Goal: Complete application form: Complete application form

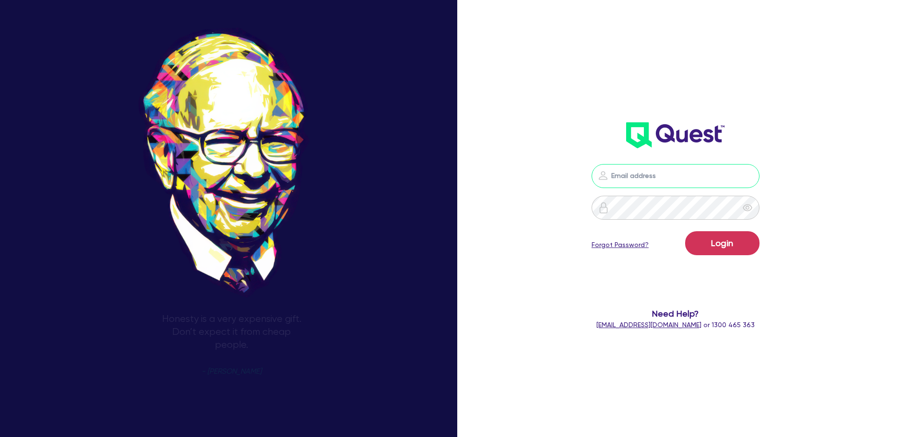
type input "sam.millard@quest.finance"
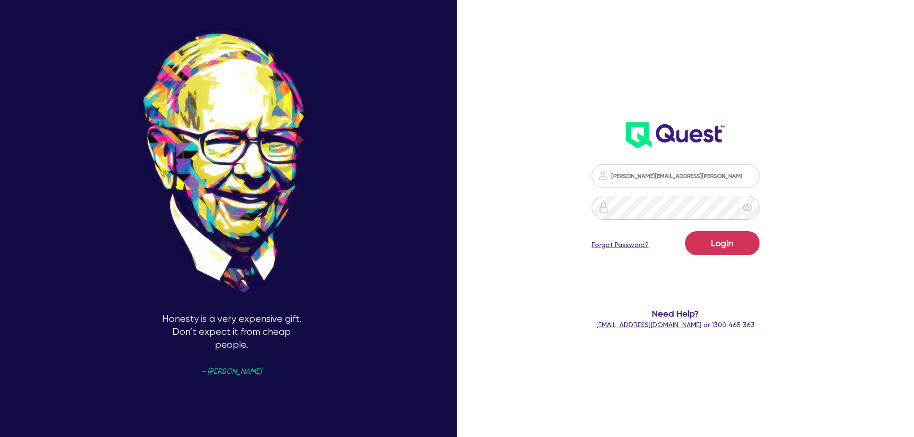
click at [728, 256] on div "Login Forgot Password?" at bounding box center [676, 245] width 168 height 28
click at [730, 241] on button "Login" at bounding box center [722, 243] width 74 height 24
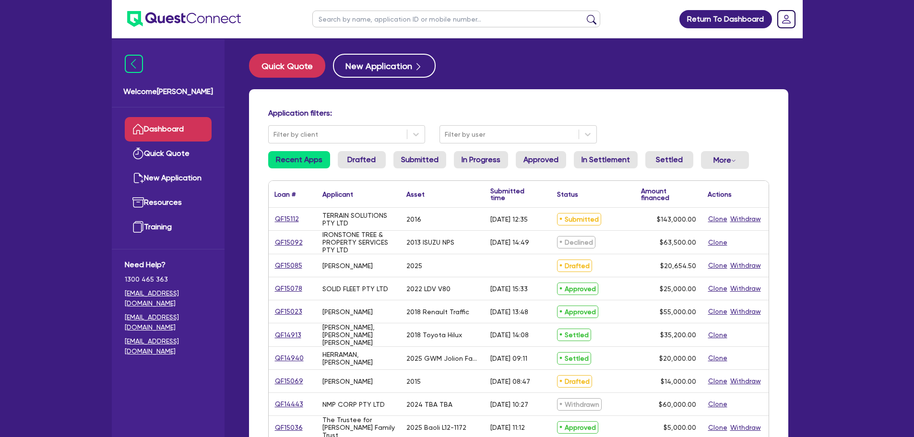
click at [287, 213] on div "QF15112" at bounding box center [293, 219] width 48 height 23
click at [283, 216] on link "QF15112" at bounding box center [286, 219] width 25 height 11
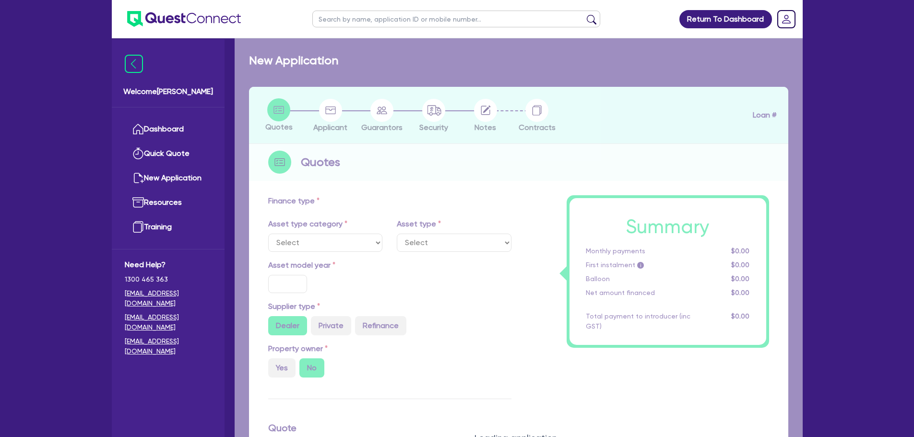
select select "PRIMARY_ASSETS"
type input "2016"
type input "143,000"
type input "30"
type input "42,900"
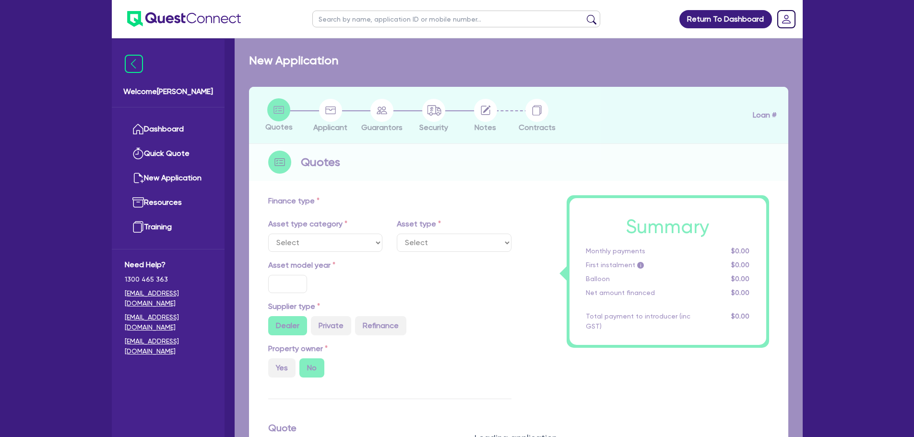
type input "10"
type input "14,300"
type input "17"
select select "HEAVY_TRUCKS"
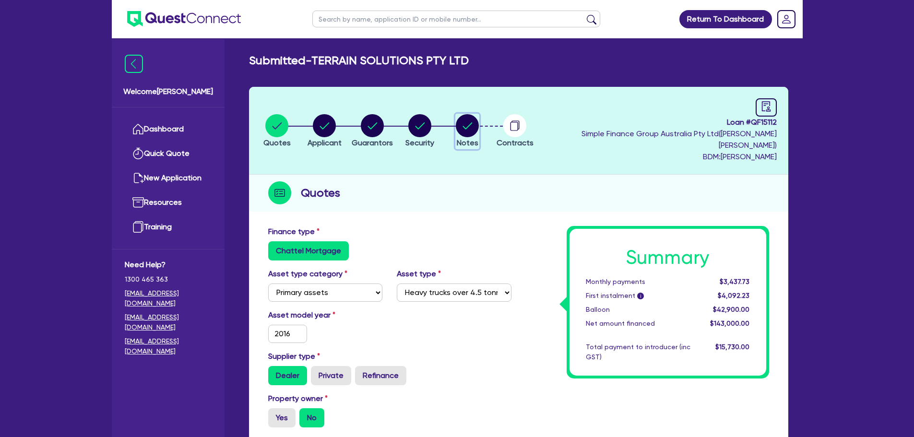
click at [479, 126] on circle "button" at bounding box center [467, 125] width 23 height 23
select select "Quest Finance - Own Book"
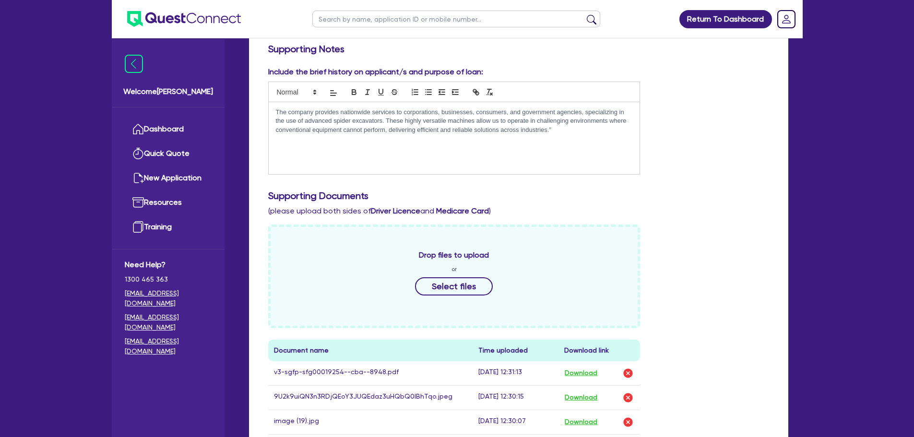
scroll to position [336, 0]
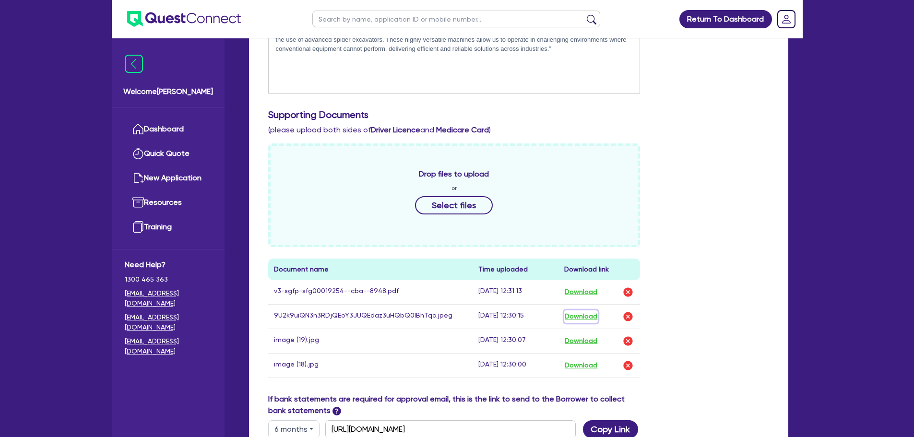
click at [583, 310] on button "Download" at bounding box center [581, 316] width 34 height 12
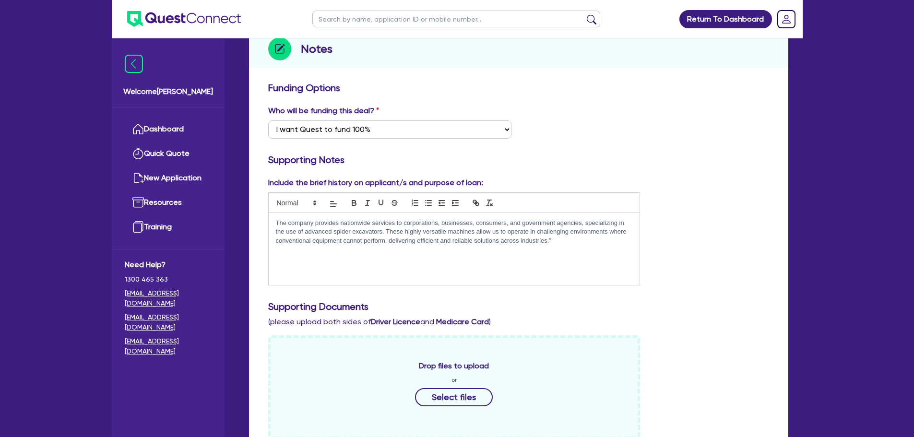
scroll to position [0, 0]
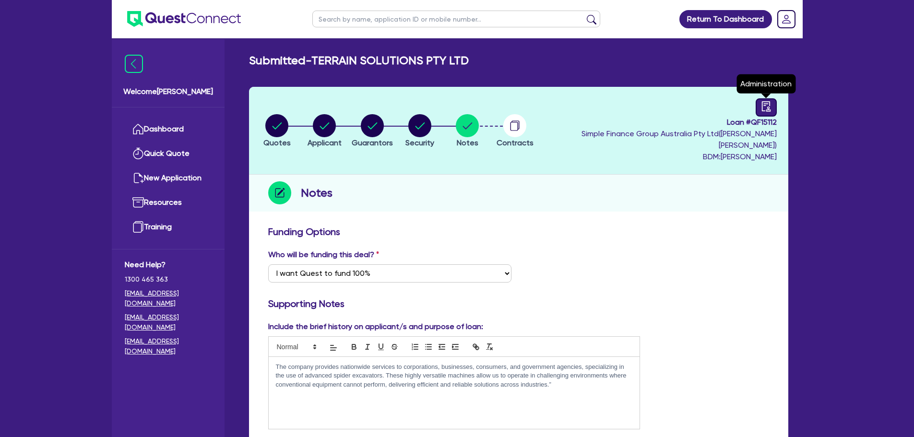
click at [767, 114] on link at bounding box center [766, 107] width 21 height 18
select select "SUBMITTED_AMENDED"
select select "Quest Finance - Own Book"
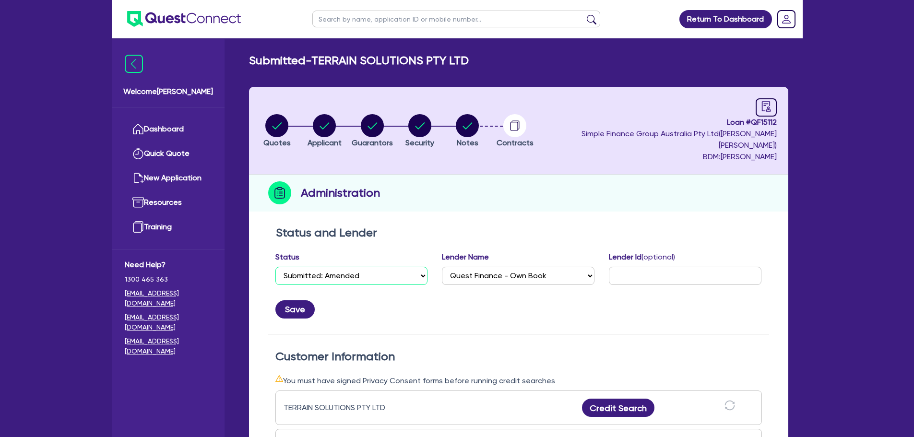
click at [393, 267] on select "Select Quoted Drafted: New Drafted: Amended Submitted: New Submitted: Amended I…" at bounding box center [351, 276] width 153 height 18
select select "DRAFTED_NEW"
click at [275, 267] on select "Select Quoted Drafted: New Drafted: Amended Submitted: New Submitted: Amended I…" at bounding box center [351, 276] width 153 height 18
click at [313, 303] on div "Save" at bounding box center [518, 306] width 501 height 26
click at [303, 303] on button "Save" at bounding box center [294, 309] width 39 height 18
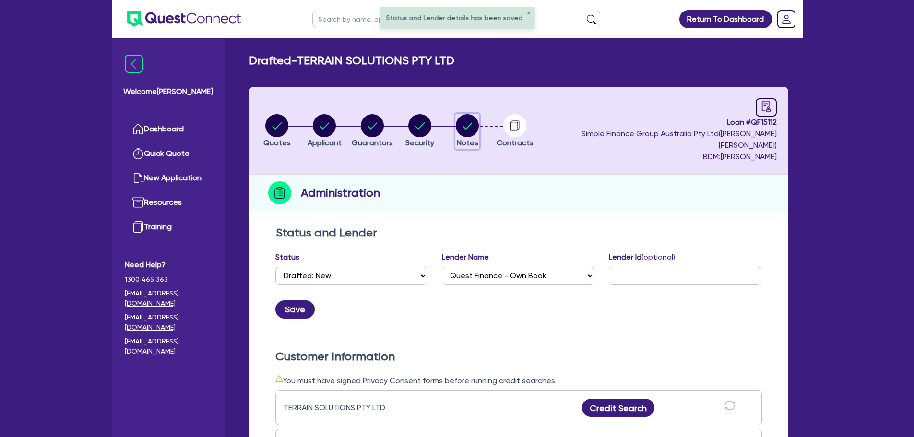
click at [473, 122] on icon "button" at bounding box center [468, 125] width 10 height 7
select select "Quest Finance - Own Book"
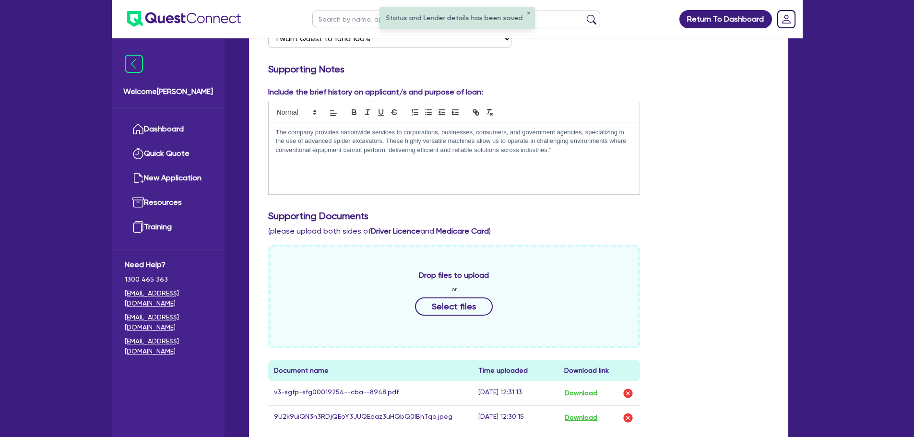
scroll to position [336, 0]
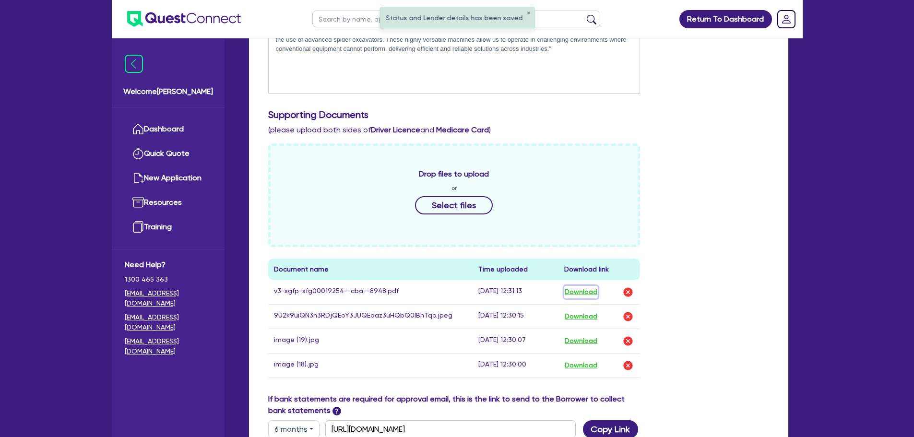
click at [591, 286] on button "Download" at bounding box center [581, 292] width 34 height 12
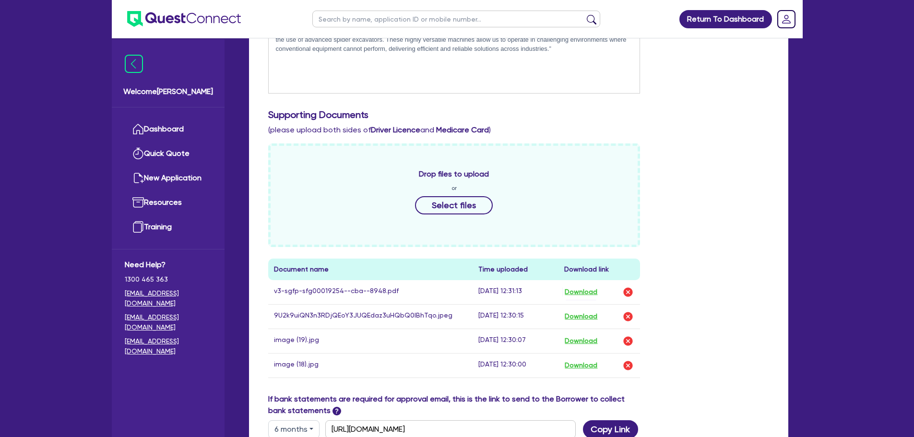
click at [580, 310] on button "Download" at bounding box center [581, 316] width 34 height 12
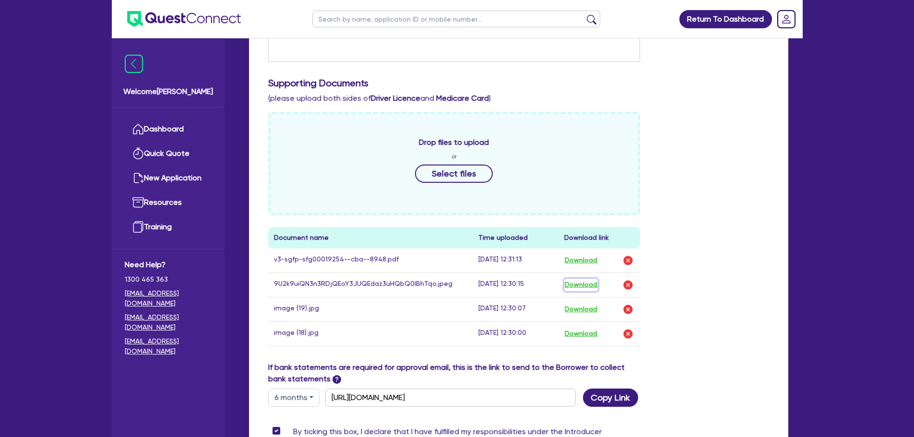
scroll to position [226, 0]
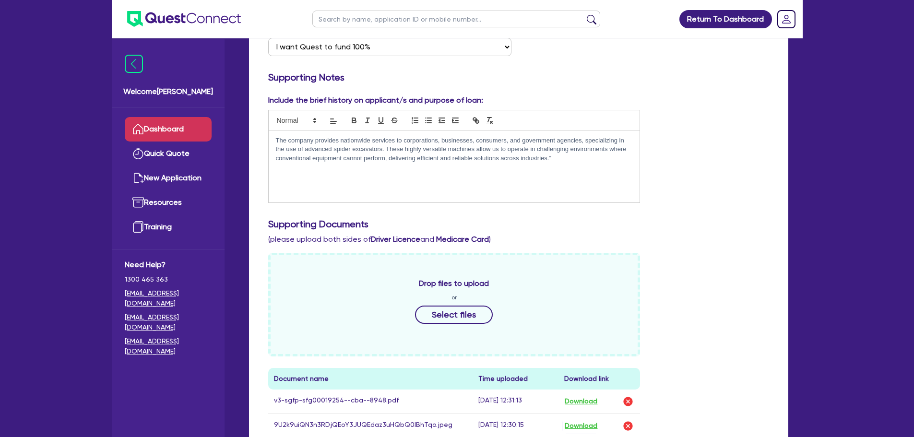
click at [210, 127] on link "Dashboard" at bounding box center [168, 129] width 87 height 24
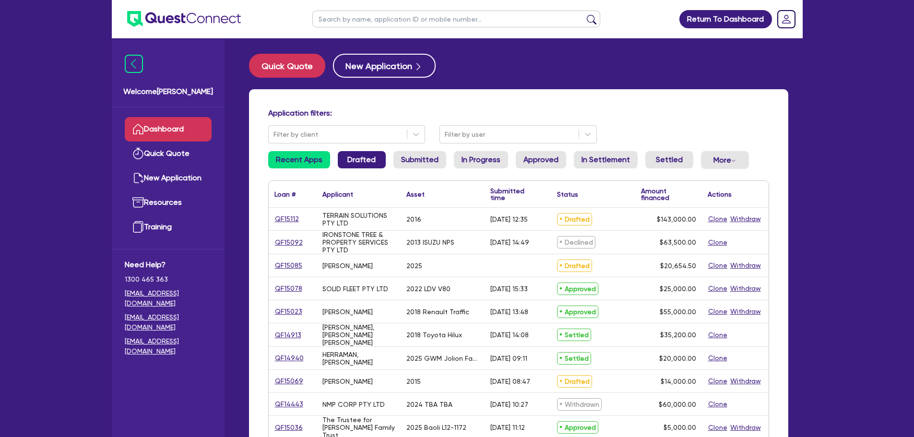
click at [371, 160] on link "Drafted" at bounding box center [362, 159] width 48 height 17
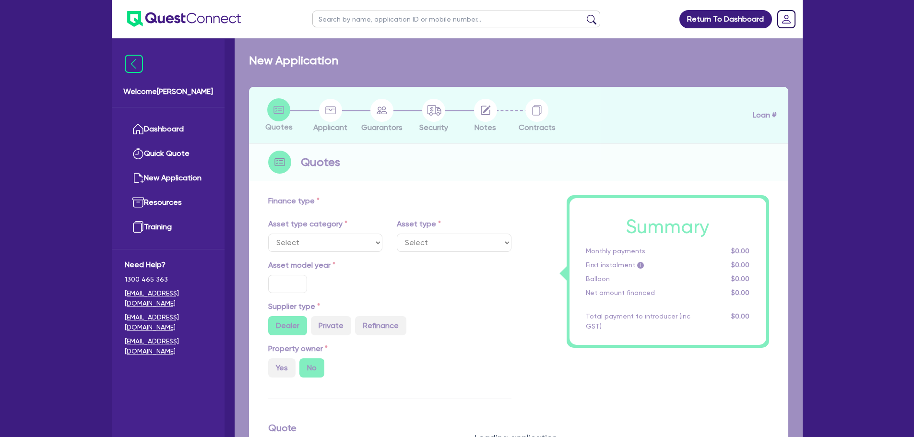
select select "CARS_AND_LIGHT_TRUCKS"
type input "2015"
radio input "false"
radio input "true"
type input "14,000"
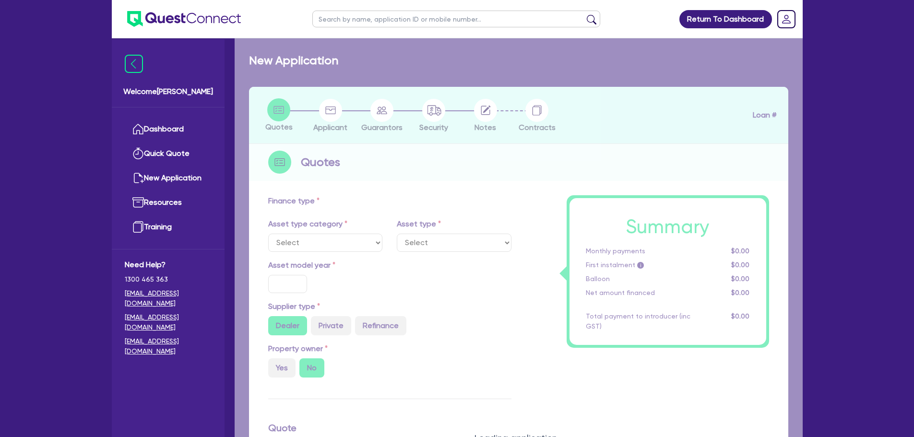
type input "10"
type input "1,400"
type input "17.95"
select select "VANS_AND_UTES"
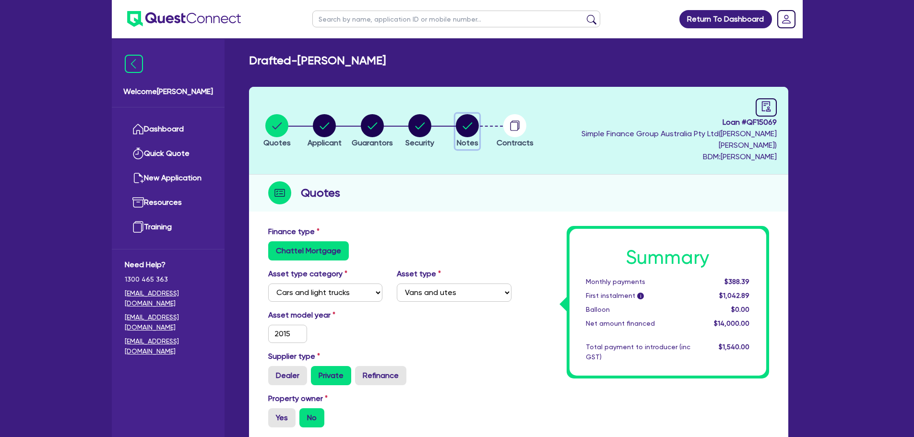
click at [479, 114] on circle "button" at bounding box center [467, 125] width 23 height 23
select select "Quest Finance - Own Book"
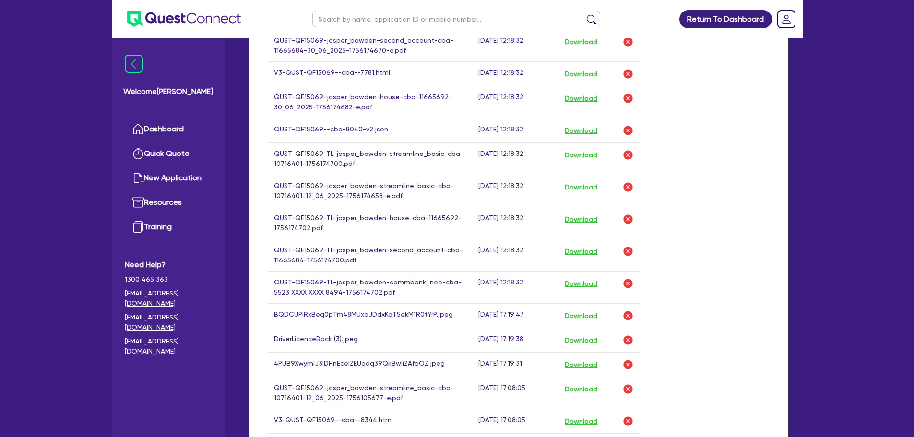
scroll to position [528, 0]
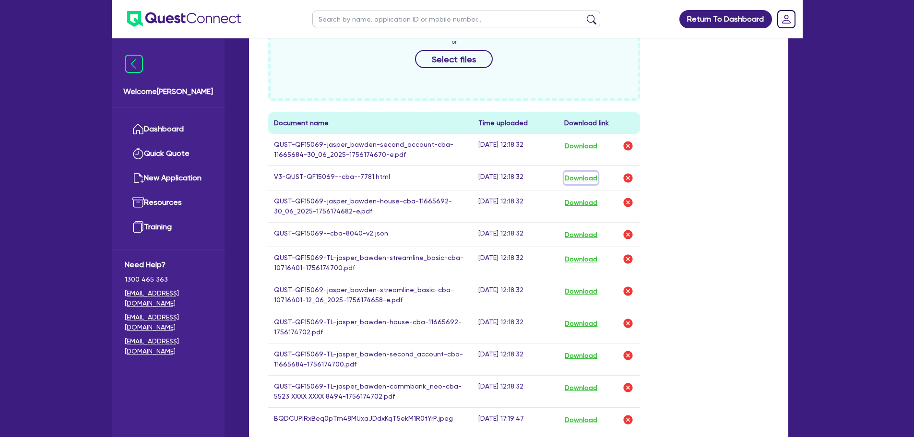
click at [597, 172] on button "Download" at bounding box center [581, 178] width 34 height 12
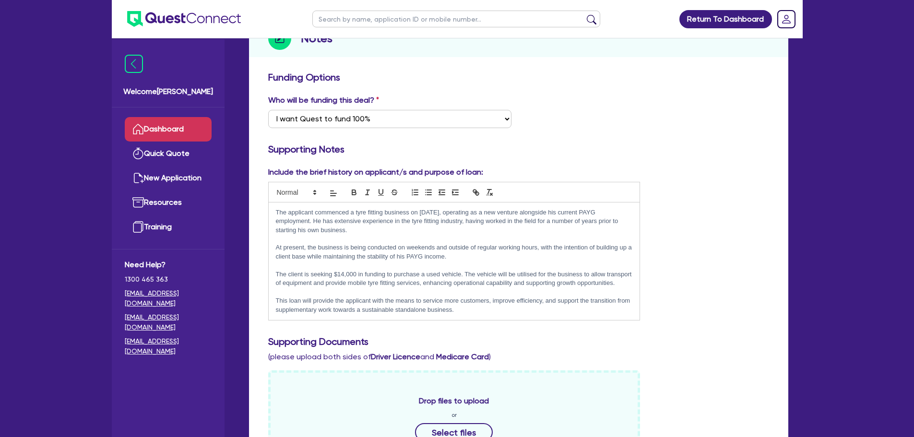
scroll to position [48, 0]
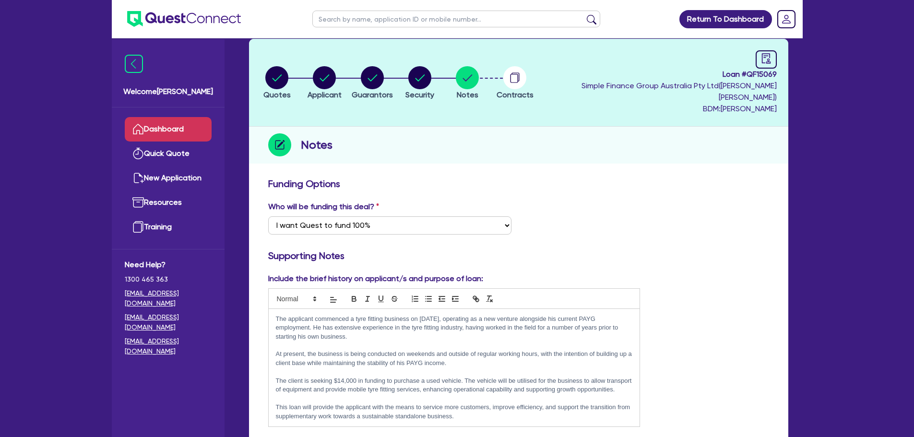
click at [193, 127] on link "Dashboard" at bounding box center [168, 129] width 87 height 24
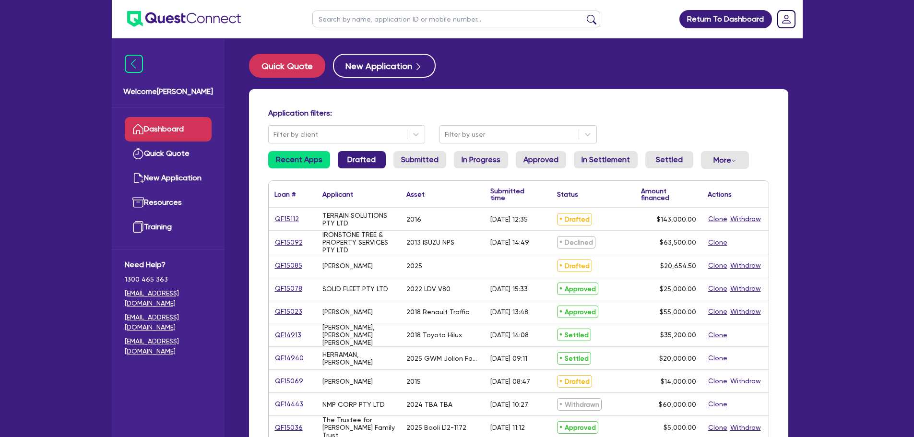
click at [371, 159] on link "Drafted" at bounding box center [362, 159] width 48 height 17
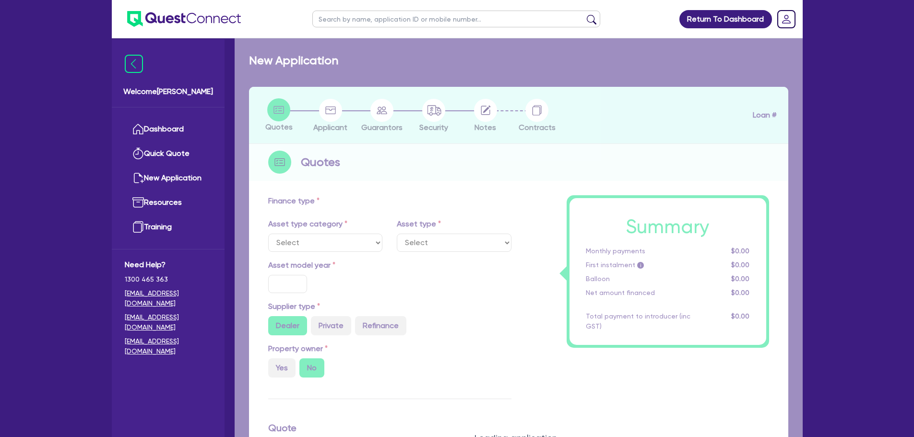
select select "CARS_AND_LIGHT_TRUCKS"
type input "2015"
radio input "false"
radio input "true"
type input "14,000"
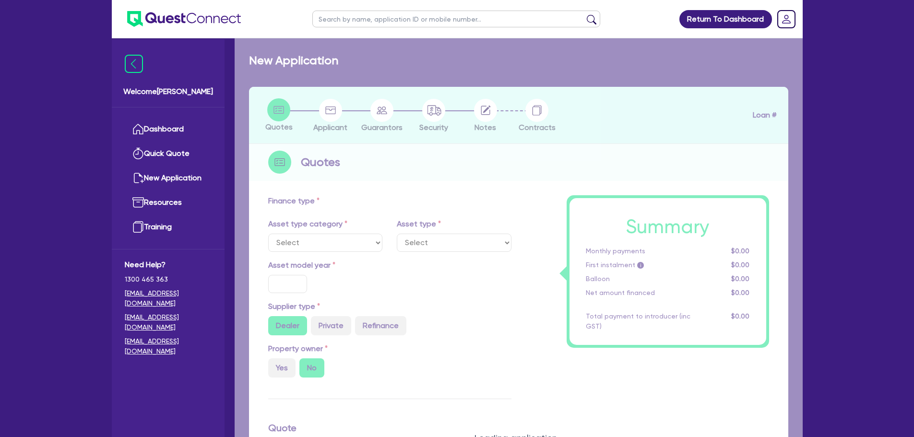
type input "10"
type input "1,400"
type input "17.95"
select select "VANS_AND_UTES"
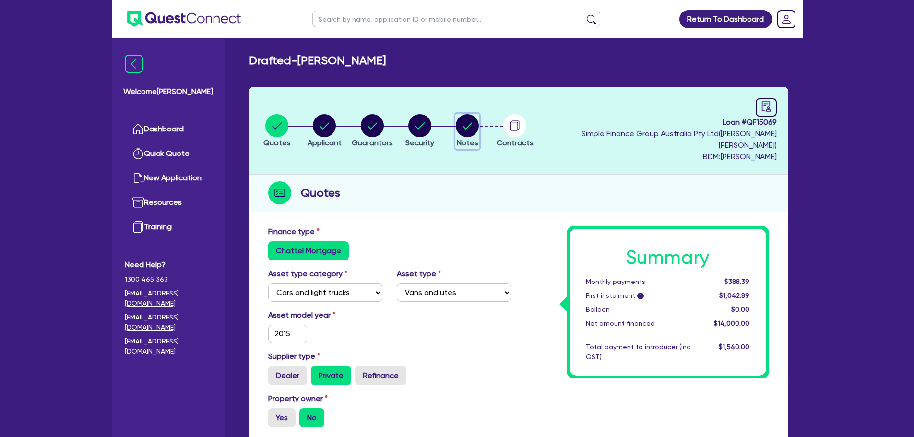
click at [475, 114] on icon "button" at bounding box center [467, 125] width 23 height 23
select select "Quest Finance - Own Book"
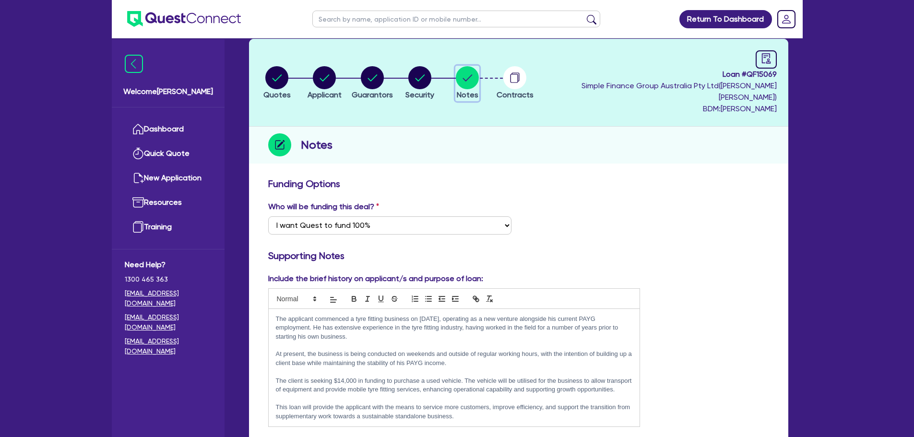
scroll to position [144, 0]
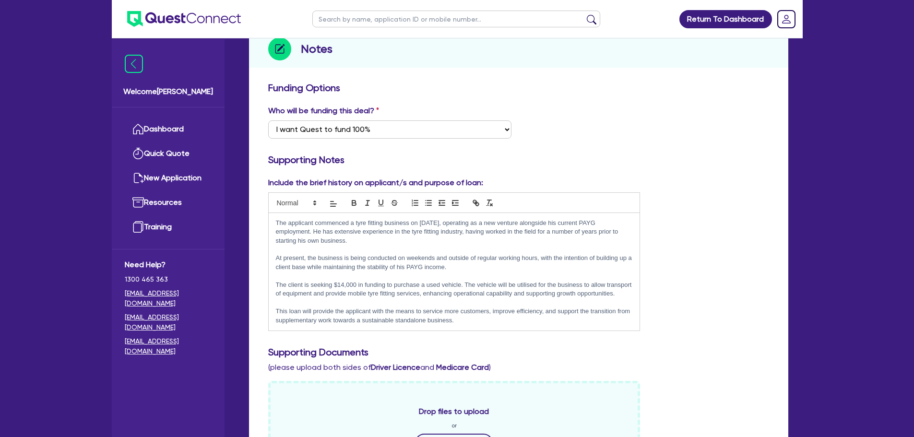
drag, startPoint x: 412, startPoint y: 219, endPoint x: 455, endPoint y: 233, distance: 45.7
click at [455, 233] on p "The applicant commenced a tyre fitting business on [DATE], operating as a new v…" at bounding box center [454, 232] width 357 height 26
click at [449, 245] on p at bounding box center [454, 249] width 357 height 9
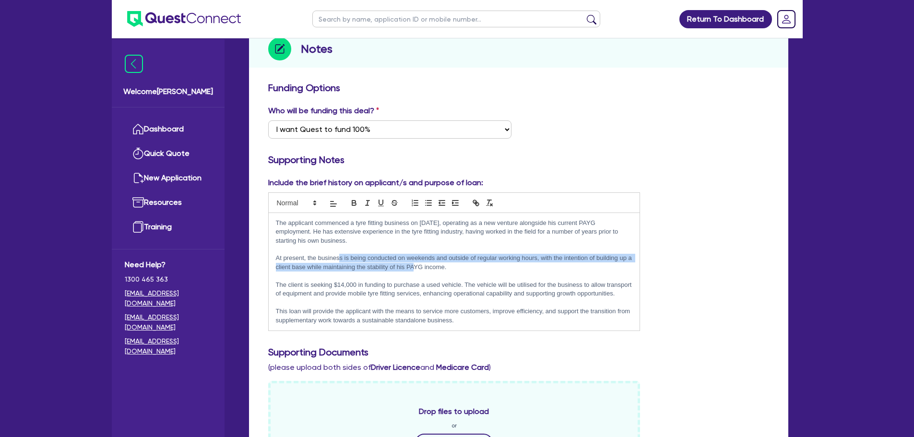
drag, startPoint x: 339, startPoint y: 248, endPoint x: 417, endPoint y: 260, distance: 79.5
click at [417, 260] on p "At present, the business is being conducted on weekends and outside of regular …" at bounding box center [454, 263] width 357 height 18
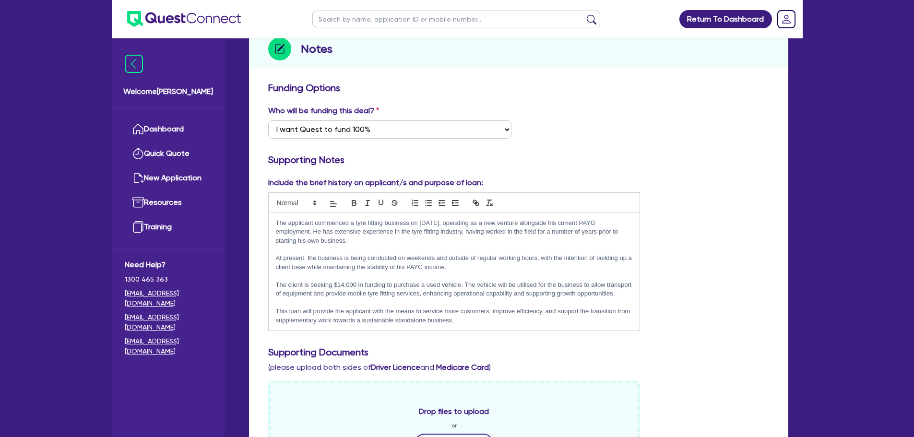
click at [439, 260] on p "At present, the business is being conducted on weekends and outside of regular …" at bounding box center [454, 263] width 357 height 18
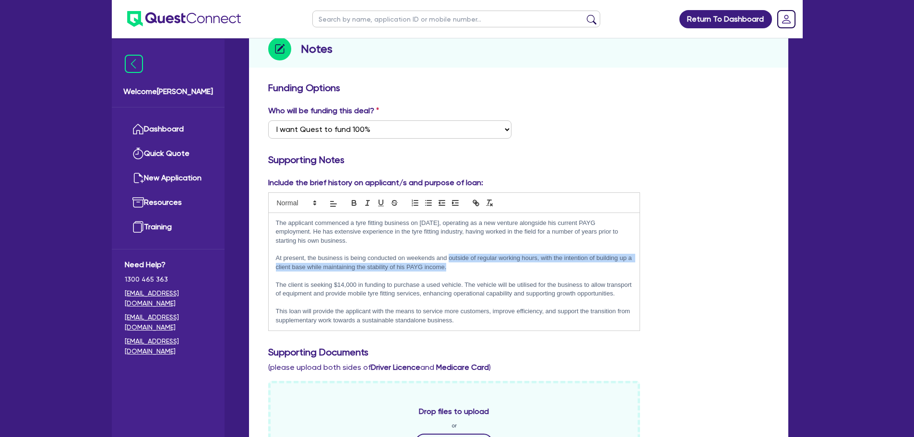
drag, startPoint x: 450, startPoint y: 249, endPoint x: 468, endPoint y: 253, distance: 19.2
click at [468, 254] on p "At present, the business is being conducted on weekends and outside of regular …" at bounding box center [454, 263] width 357 height 18
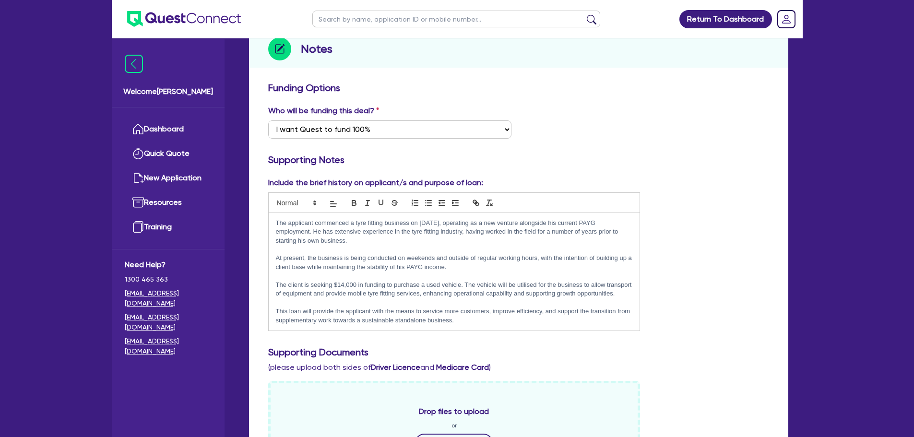
click at [470, 272] on p at bounding box center [454, 276] width 357 height 9
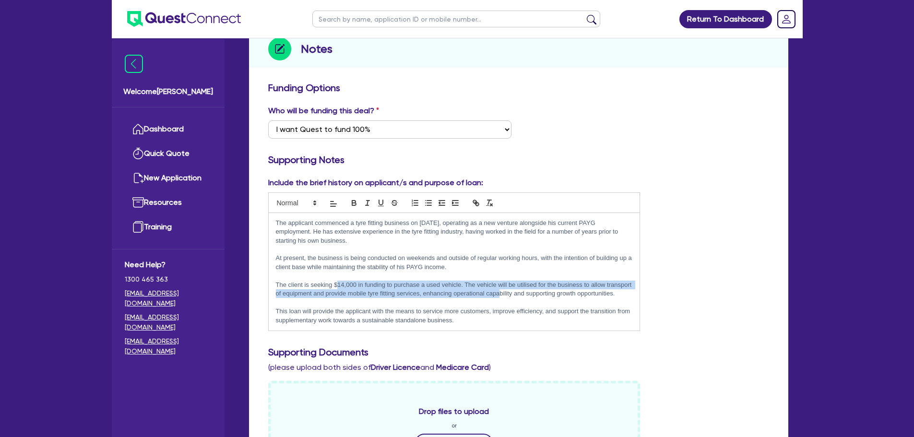
drag, startPoint x: 336, startPoint y: 273, endPoint x: 499, endPoint y: 280, distance: 162.9
click at [499, 281] on p "The client is seeking $14,000 in funding to purchase a used vehicle. The vehicl…" at bounding box center [454, 290] width 357 height 18
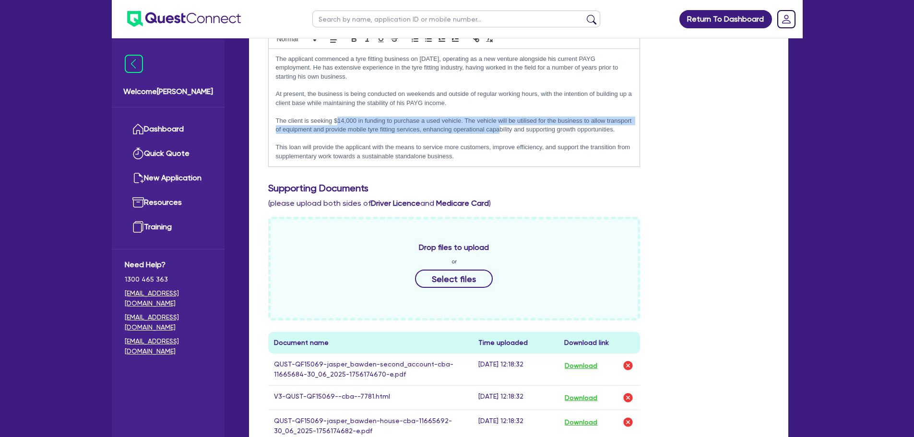
scroll to position [384, 0]
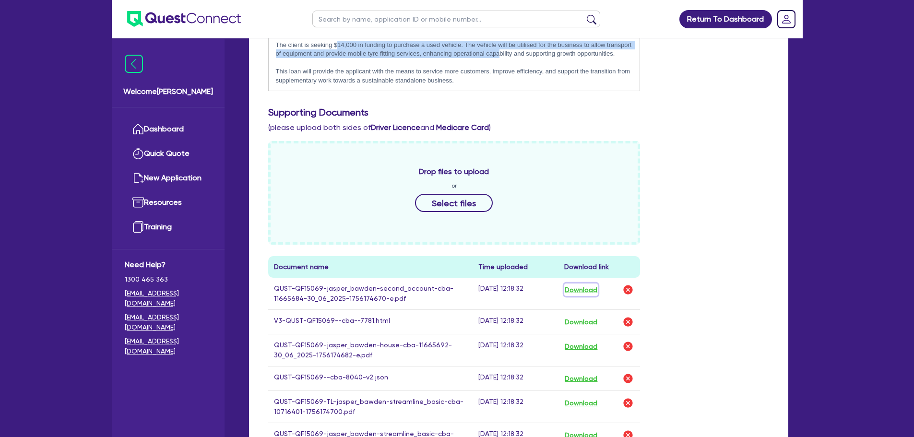
click at [587, 284] on button "Download" at bounding box center [581, 290] width 34 height 12
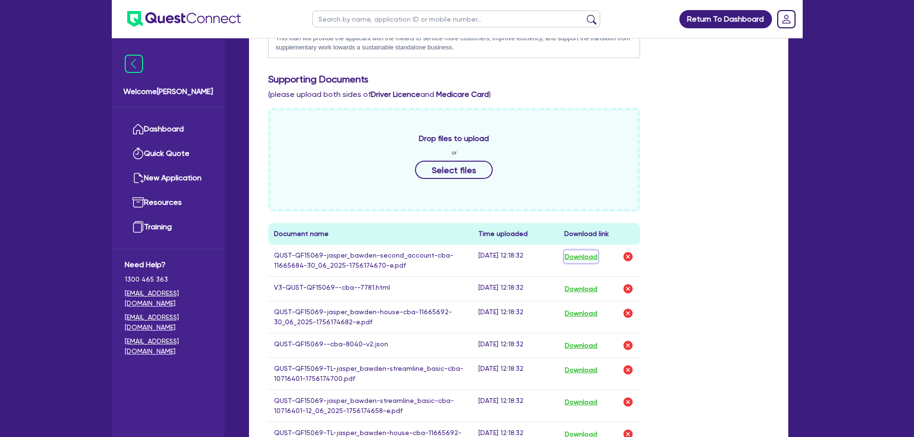
scroll to position [432, 0]
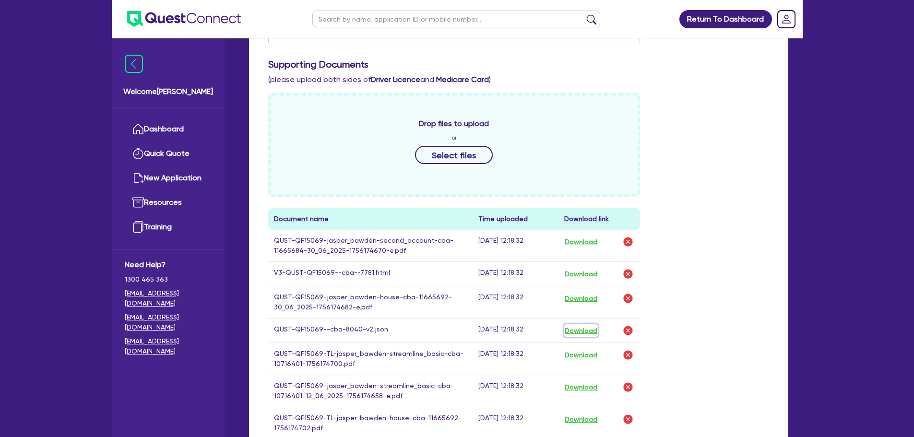
click at [586, 324] on button "Download" at bounding box center [581, 330] width 34 height 12
click at [665, 175] on div "Drop files to upload or Select files Document name Time uploaded Download link …" at bounding box center [518, 399] width 515 height 613
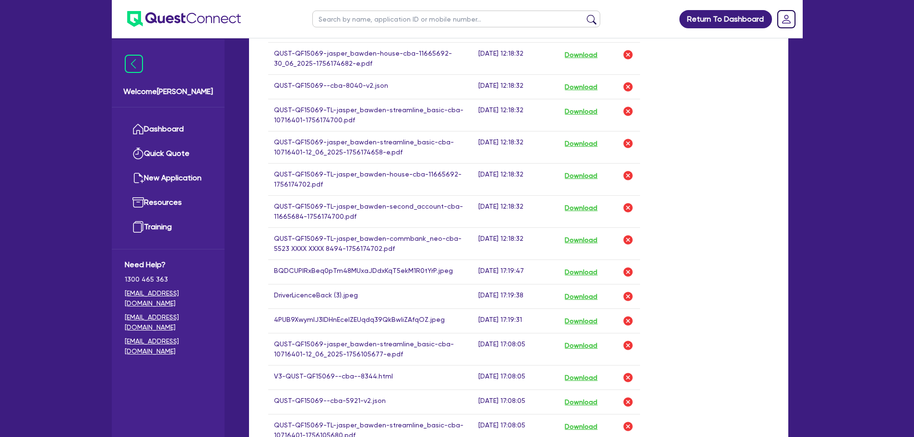
scroll to position [768, 0]
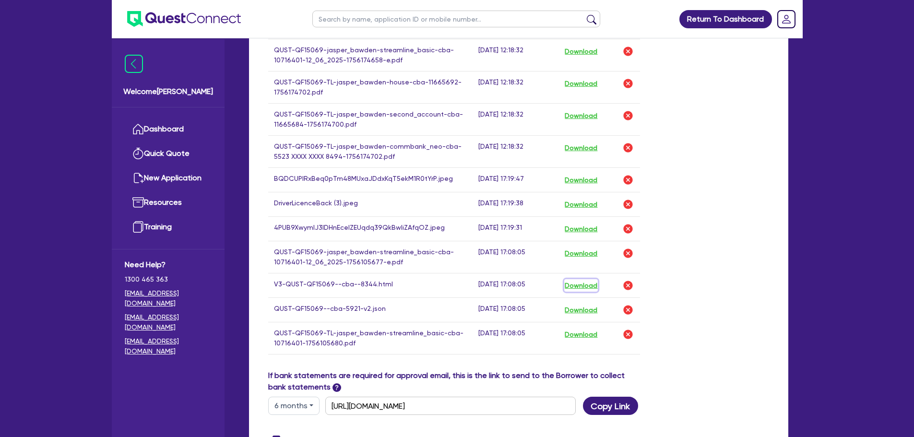
click at [589, 279] on button "Download" at bounding box center [581, 285] width 34 height 12
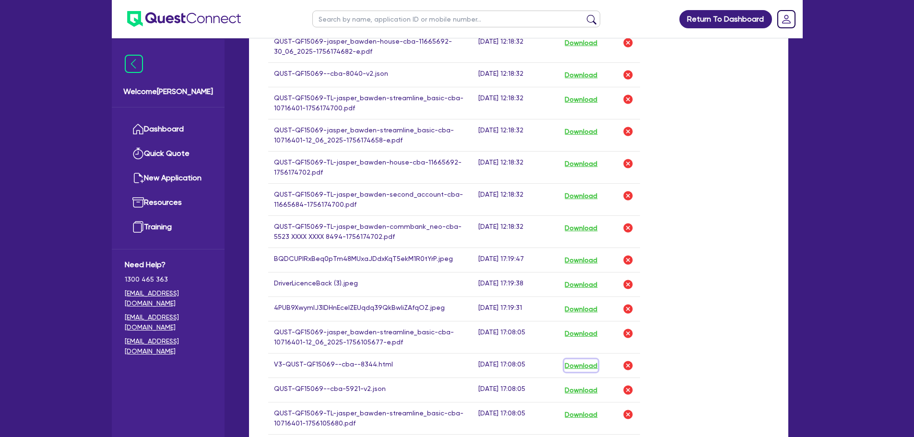
scroll to position [672, 0]
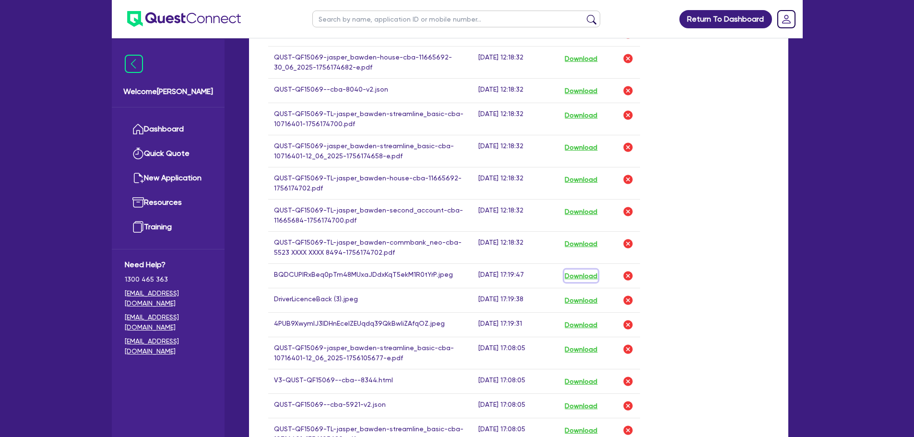
click at [595, 270] on button "Download" at bounding box center [581, 276] width 34 height 12
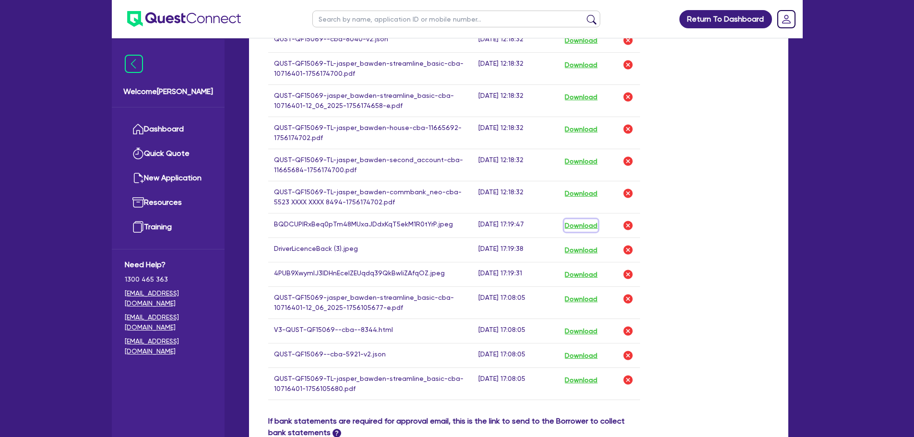
scroll to position [720, 0]
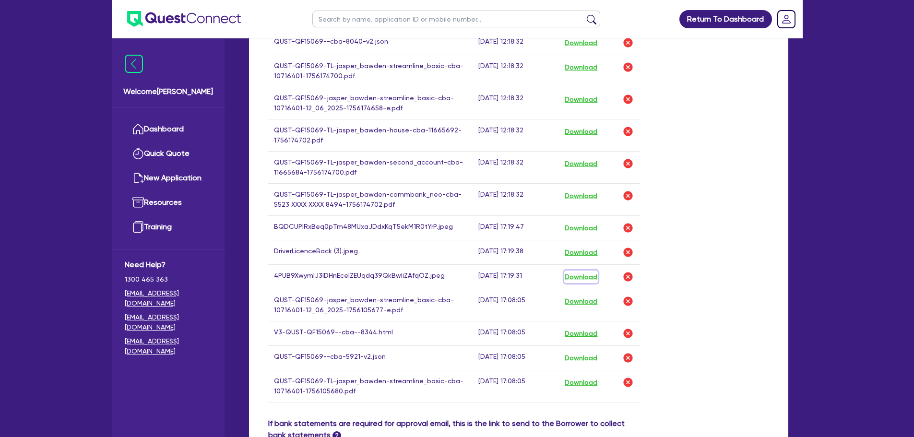
click at [584, 271] on button "Download" at bounding box center [581, 277] width 34 height 12
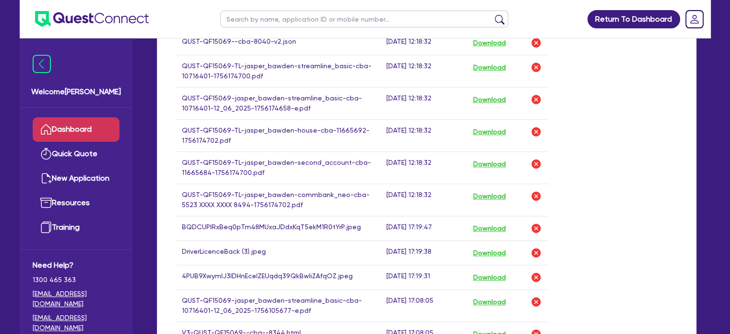
click at [76, 127] on link "Dashboard" at bounding box center [76, 129] width 87 height 24
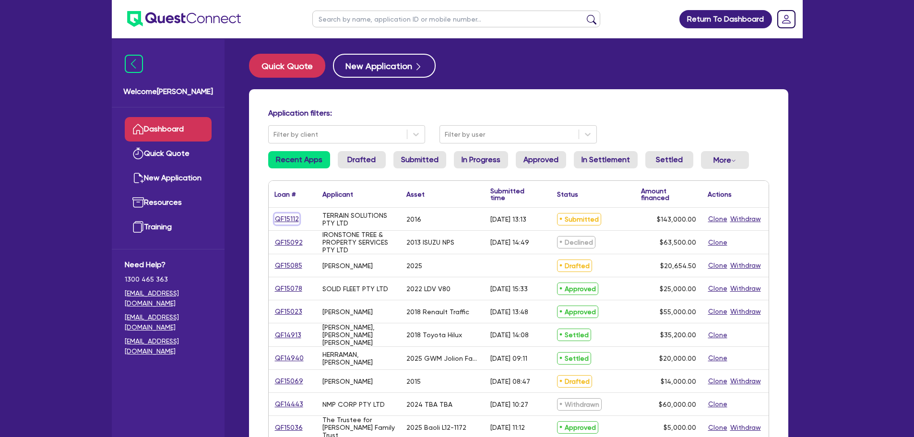
click at [292, 218] on link "QF15112" at bounding box center [286, 219] width 25 height 11
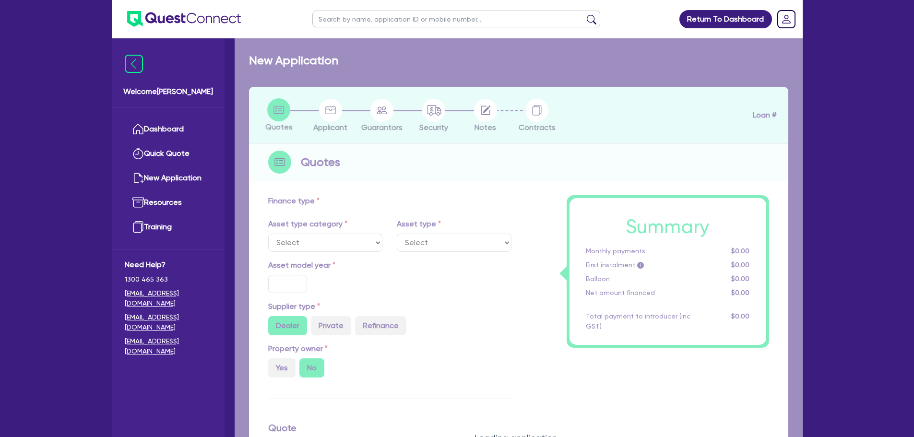
select select "PRIMARY_ASSETS"
type input "2016"
type input "143,000"
type input "30"
type input "42,900"
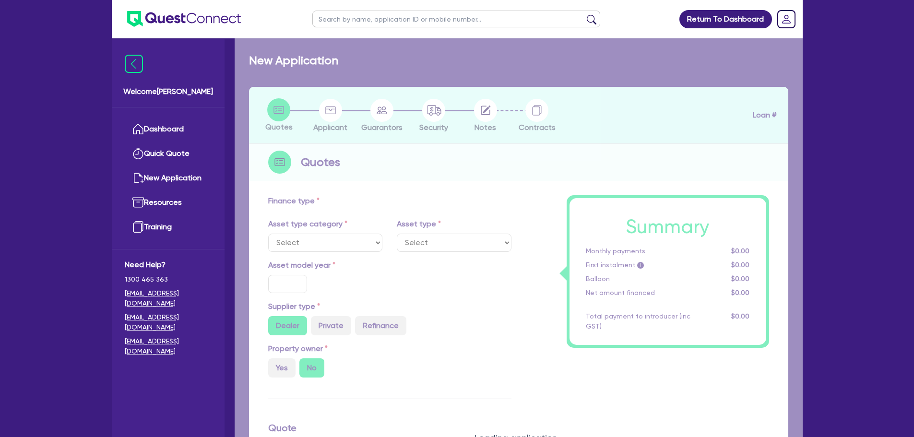
type input "10"
type input "14,300"
type input "17"
select select "HEAVY_TRUCKS"
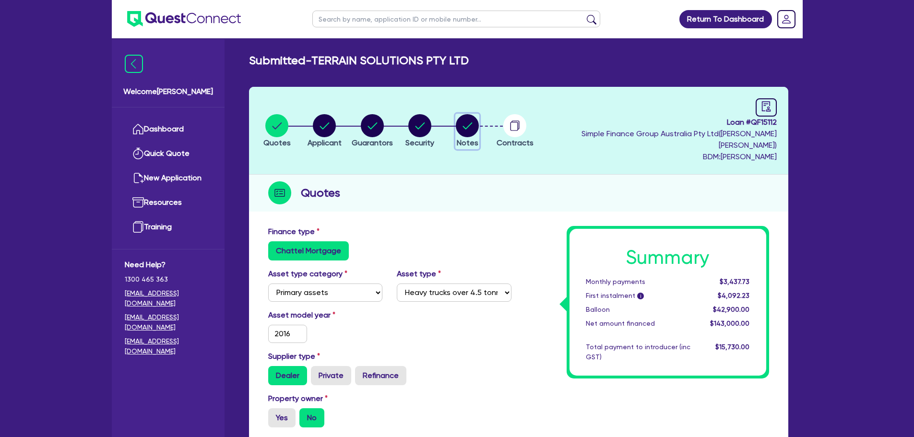
click at [479, 114] on circle "button" at bounding box center [467, 125] width 23 height 23
select select "Quest Finance - Own Book"
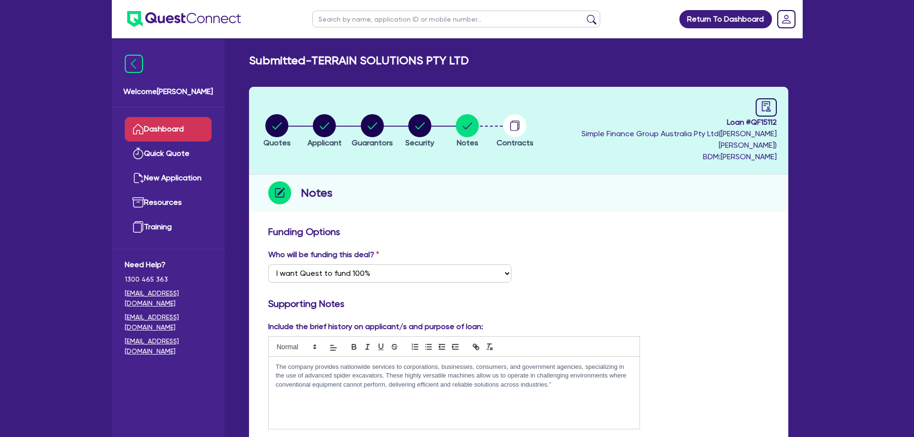
click at [199, 121] on link "Dashboard" at bounding box center [168, 129] width 87 height 24
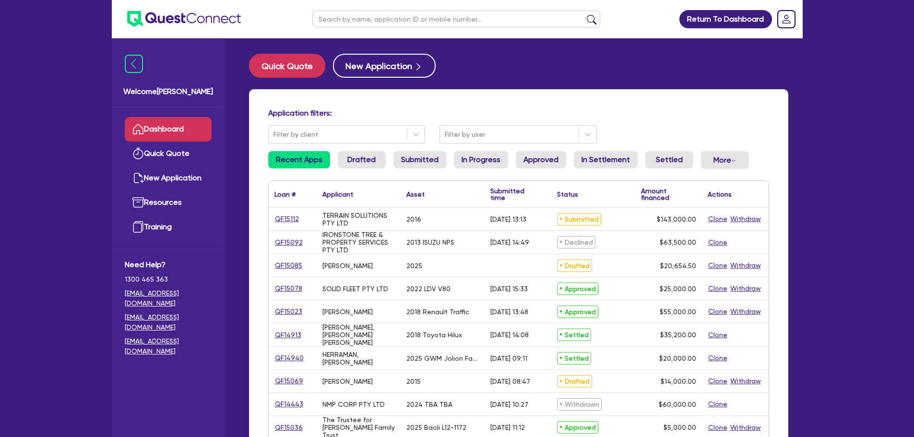
scroll to position [48, 0]
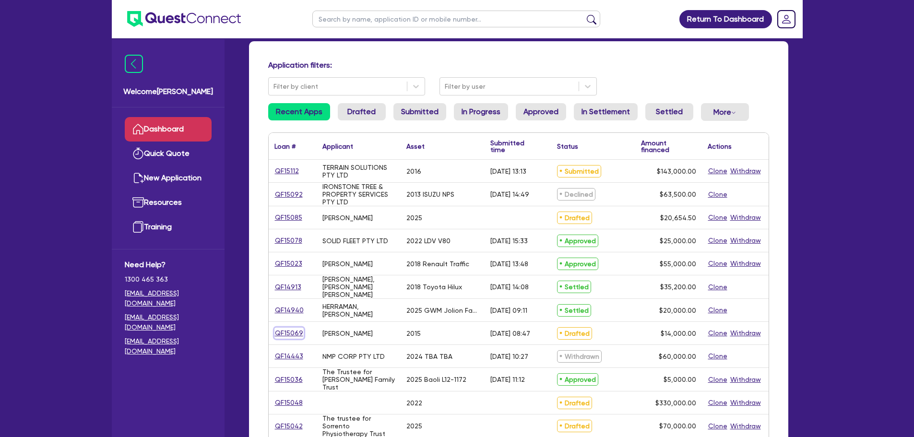
click at [295, 335] on link "QF15069" at bounding box center [288, 333] width 29 height 11
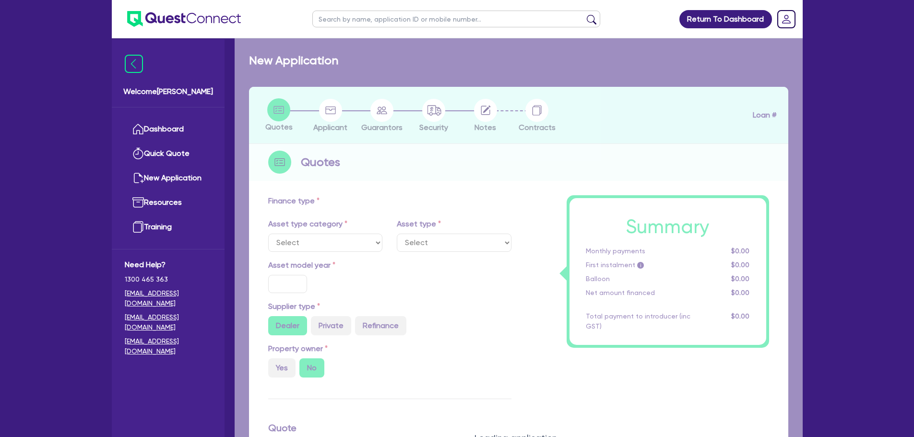
select select "CARS_AND_LIGHT_TRUCKS"
type input "2015"
radio input "false"
radio input "true"
type input "14,000"
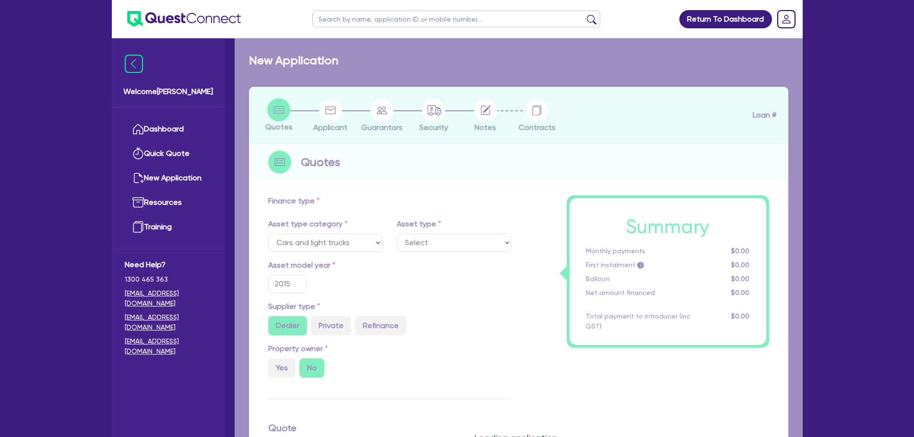
type input "10"
type input "1,400"
type input "17.95"
select select "VANS_AND_UTES"
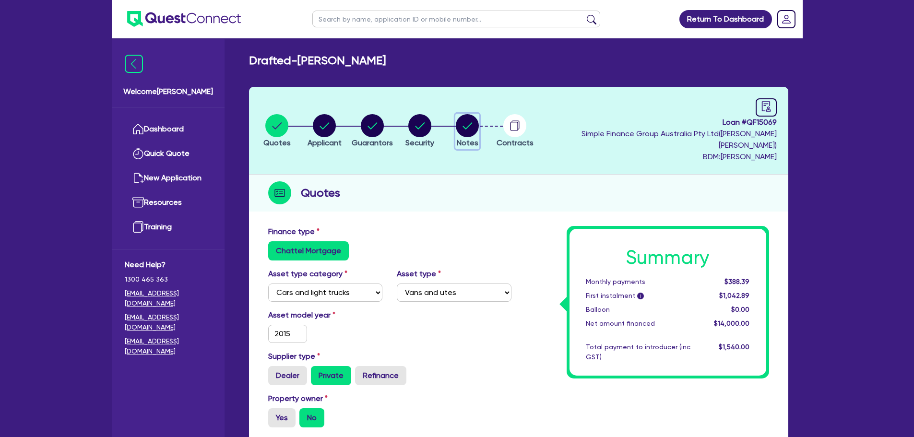
click at [479, 117] on circle "button" at bounding box center [467, 125] width 23 height 23
select select "Quest Finance - Own Book"
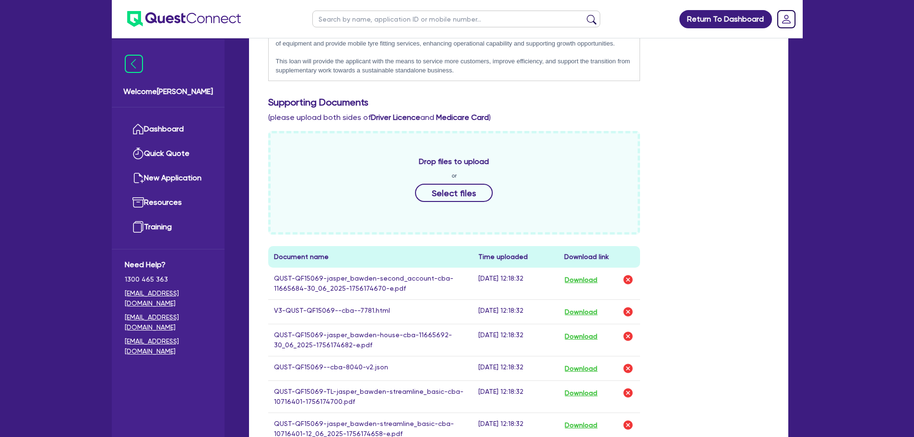
scroll to position [240, 0]
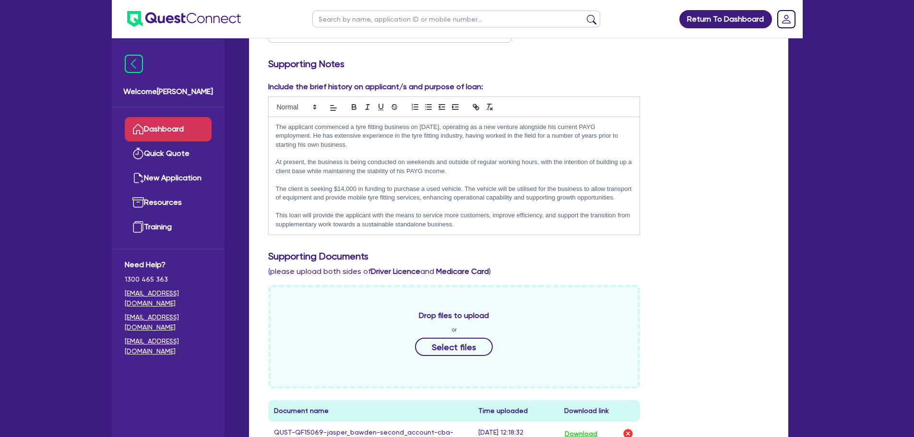
click at [193, 125] on link "Dashboard" at bounding box center [168, 129] width 87 height 24
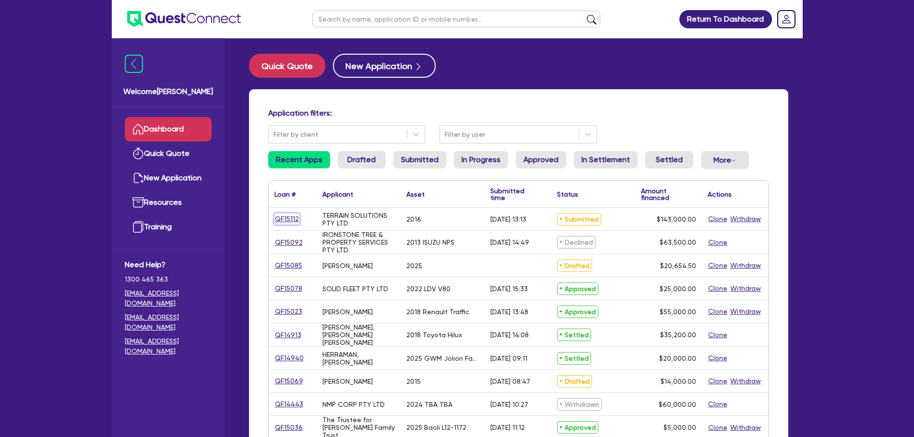
click at [281, 219] on link "QF15112" at bounding box center [286, 219] width 25 height 11
select select "PRIMARY_ASSETS"
select select "HEAVY_TRUCKS"
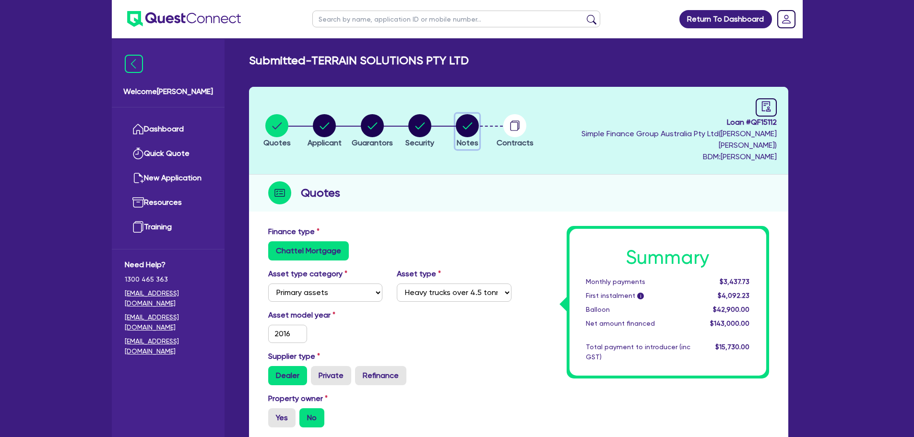
click at [478, 138] on span "Notes" at bounding box center [468, 142] width 22 height 9
select select "Quest Finance - Own Book"
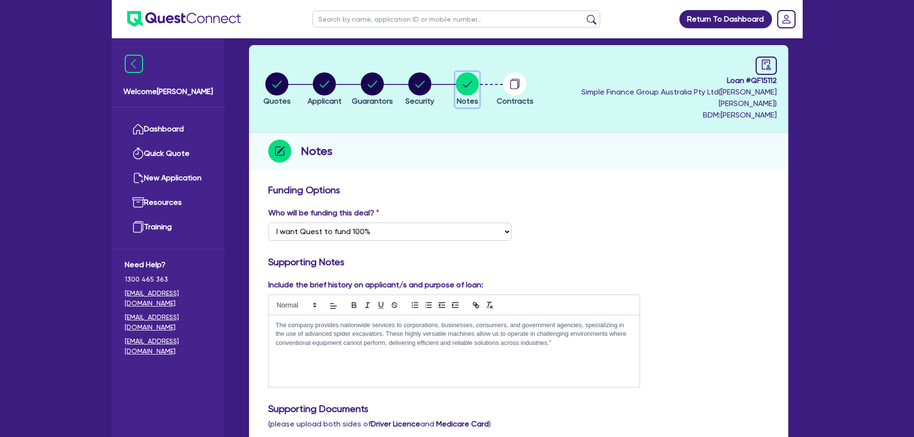
scroll to position [144, 0]
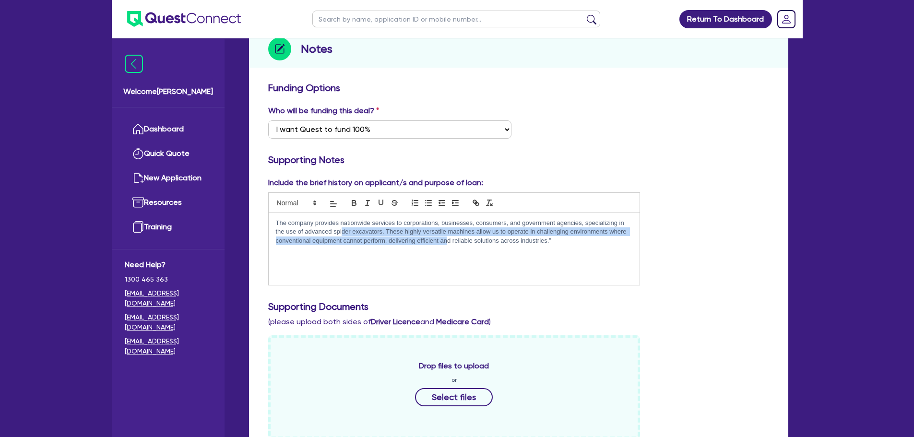
drag, startPoint x: 342, startPoint y: 217, endPoint x: 448, endPoint y: 226, distance: 106.4
click at [448, 226] on p "The company provides nationwide services to corporations, businesses, consumers…" at bounding box center [454, 232] width 357 height 26
click at [484, 225] on p "The company provides nationwide services to corporations, businesses, consumers…" at bounding box center [454, 232] width 357 height 26
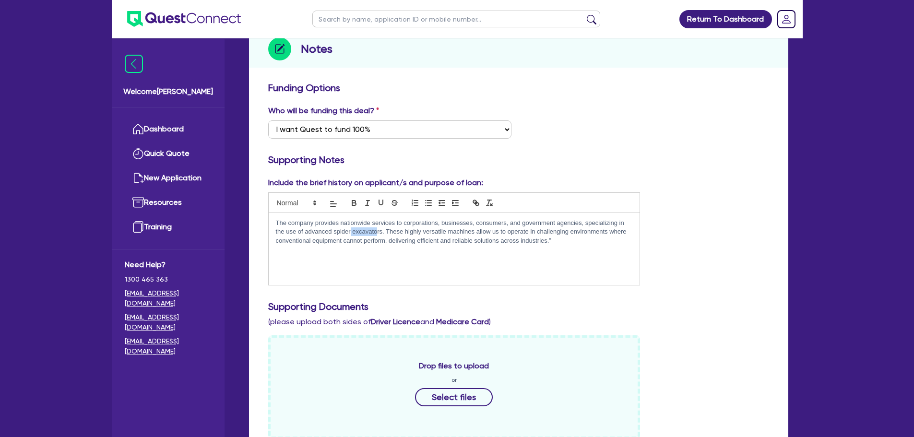
drag, startPoint x: 351, startPoint y: 223, endPoint x: 379, endPoint y: 222, distance: 27.8
click at [377, 222] on p "The company provides nationwide services to corporations, businesses, consumers…" at bounding box center [454, 232] width 357 height 26
click at [403, 222] on p "The company provides nationwide services to corporations, businesses, consumers…" at bounding box center [454, 232] width 357 height 26
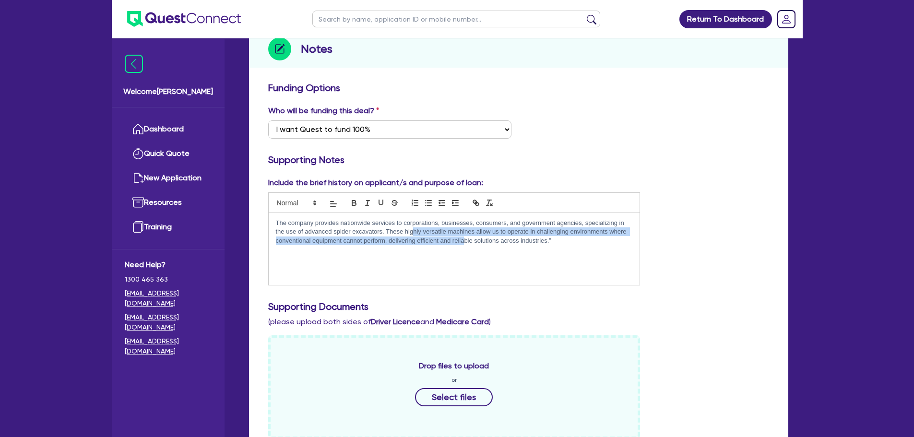
drag, startPoint x: 412, startPoint y: 222, endPoint x: 463, endPoint y: 229, distance: 51.9
click at [463, 229] on p "The company provides nationwide services to corporations, businesses, consumers…" at bounding box center [454, 232] width 357 height 26
click at [549, 223] on p "The company provides nationwide services to corporations, businesses, consumers…" at bounding box center [454, 232] width 357 height 26
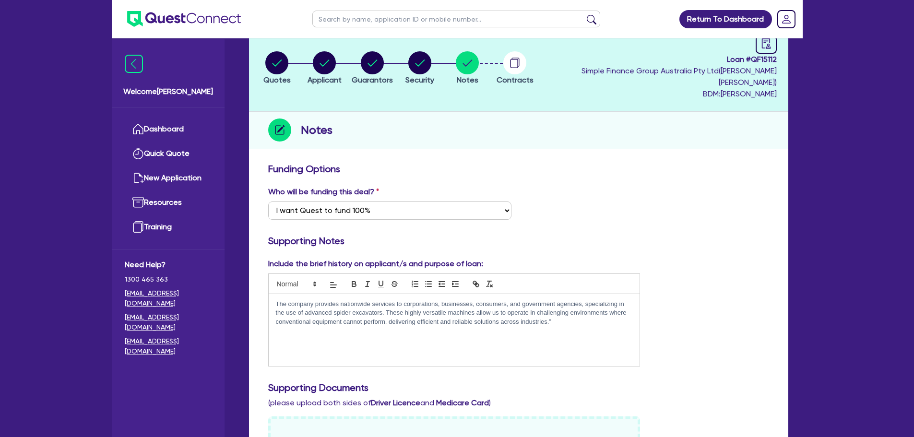
scroll to position [0, 0]
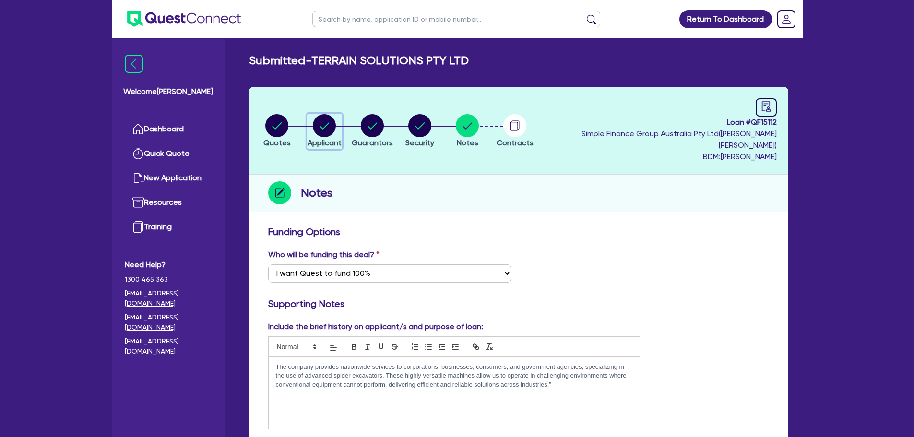
click at [329, 124] on circle "button" at bounding box center [324, 125] width 23 height 23
select select "COMPANY"
select select "BUILDING_CONSTRUCTION"
select select "BUSINESSES_CONSTRUCTION_SERVICES"
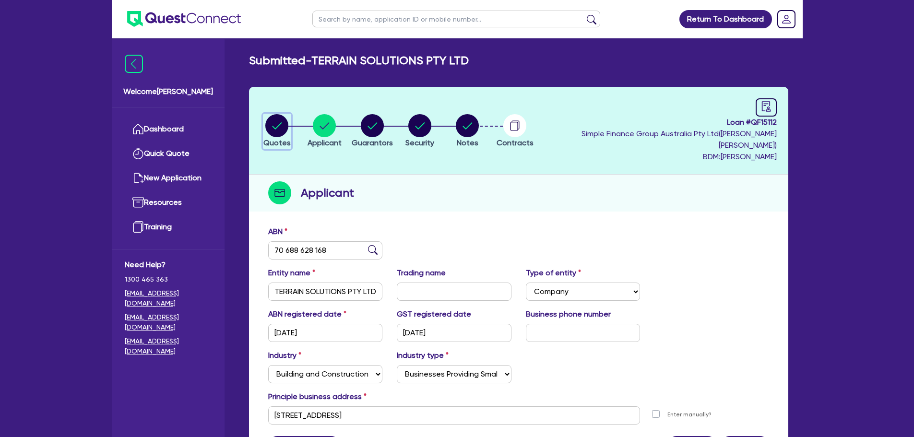
click at [278, 123] on icon "button" at bounding box center [278, 125] width 10 height 7
select select "PRIMARY_ASSETS"
select select "HEAVY_TRUCKS"
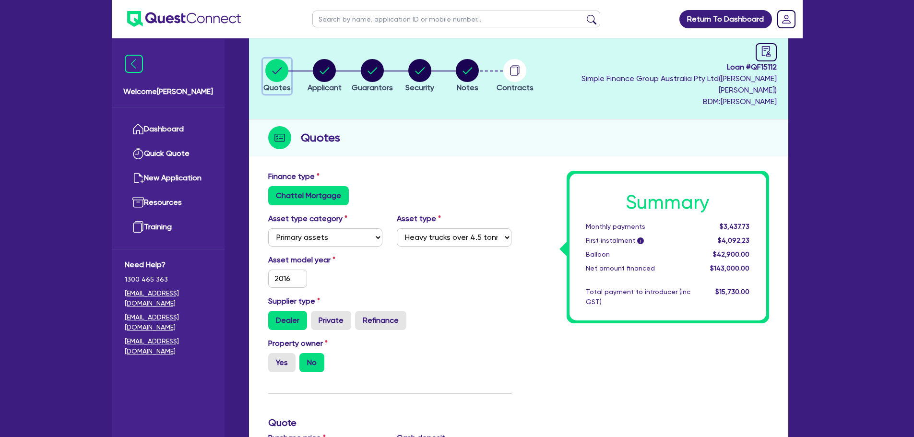
scroll to position [48, 0]
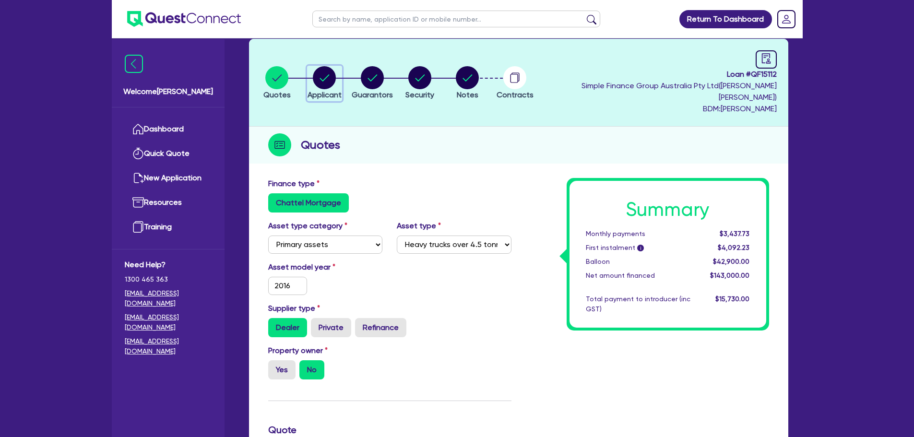
click at [334, 77] on circle "button" at bounding box center [324, 77] width 23 height 23
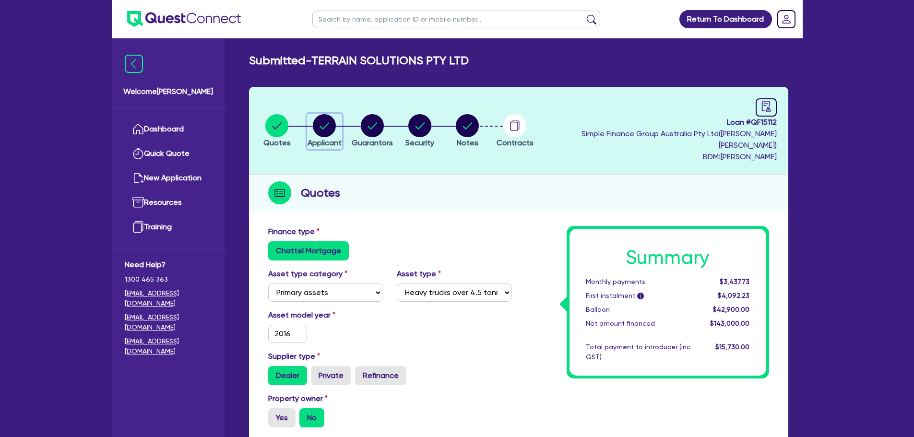
select select "COMPANY"
select select "BUILDING_CONSTRUCTION"
select select "BUSINESSES_CONSTRUCTION_SERVICES"
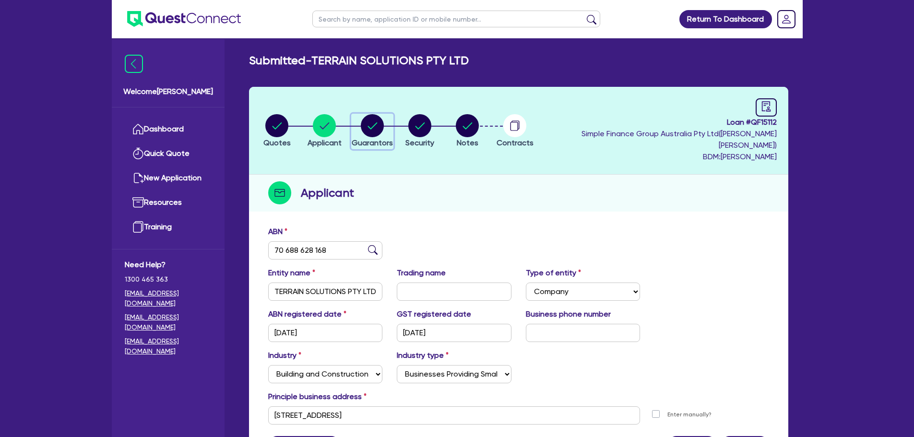
click at [384, 126] on circle "button" at bounding box center [372, 125] width 23 height 23
select select "MR"
select select "[GEOGRAPHIC_DATA]"
select select "MARRIED"
select select "CASH"
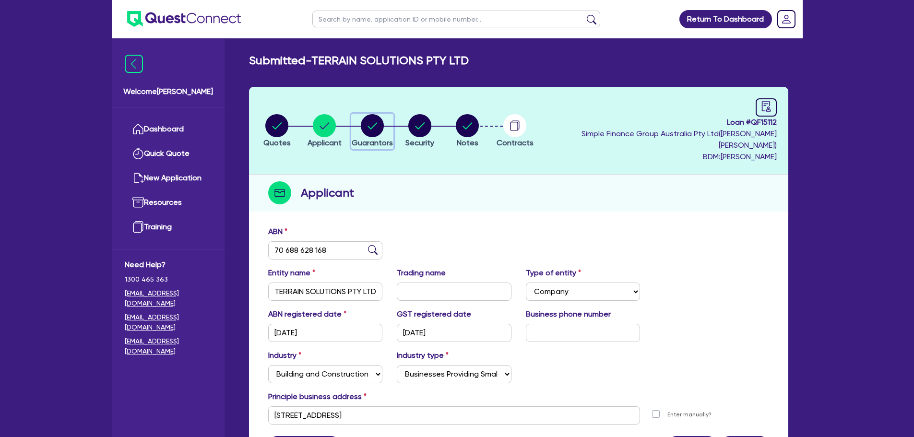
select select "EQUIPMENT"
select select "VEHICLE"
select select "TRAILER"
select select "HOUSEHOLD_PERSONAL"
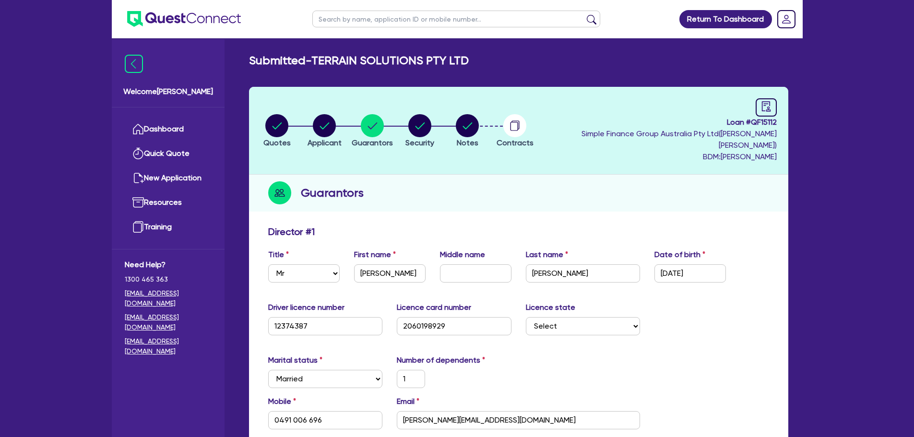
click at [443, 130] on li "Security" at bounding box center [420, 131] width 48 height 34
click at [431, 129] on icon "button" at bounding box center [419, 125] width 23 height 23
select select "PRIMARY_ASSETS"
select select "HEAVY_TRUCKS"
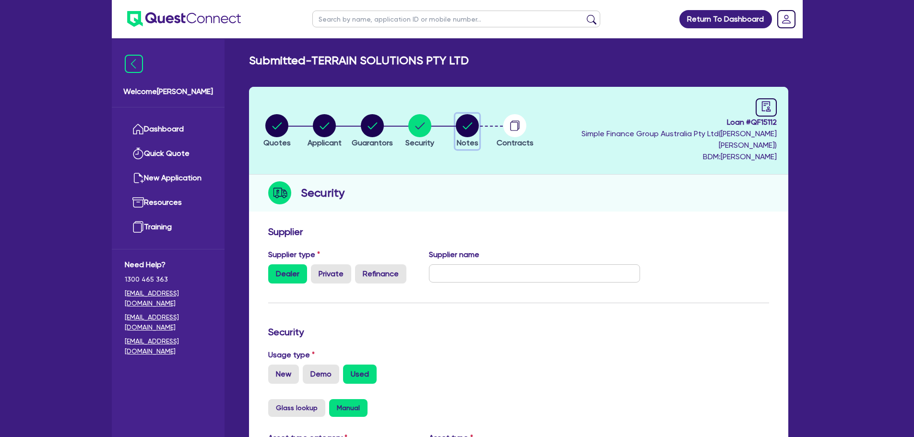
click at [473, 122] on icon "button" at bounding box center [468, 125] width 10 height 7
select select "Quest Finance - Own Book"
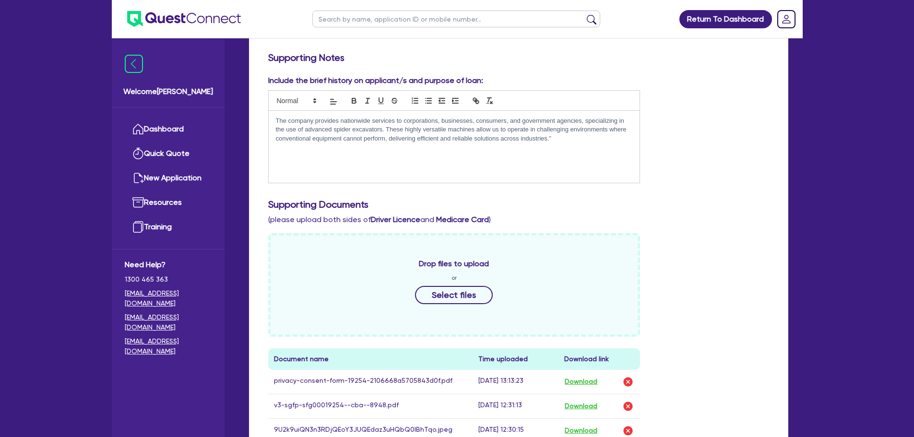
scroll to position [384, 0]
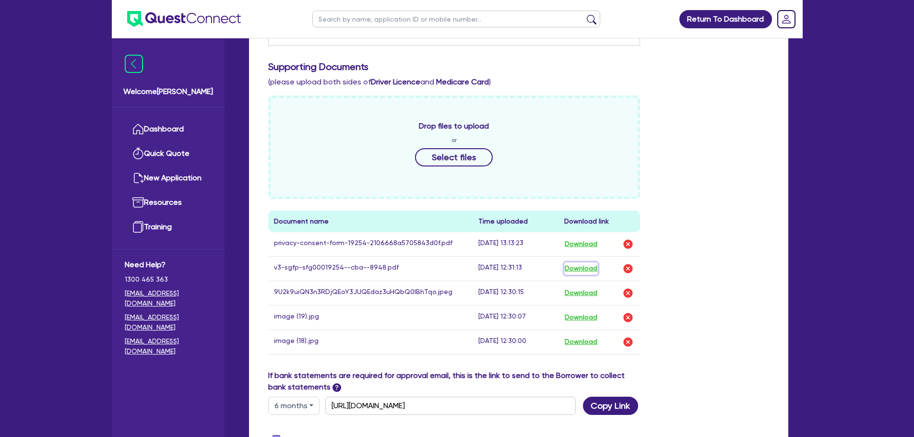
click at [584, 262] on button "Download" at bounding box center [581, 268] width 34 height 12
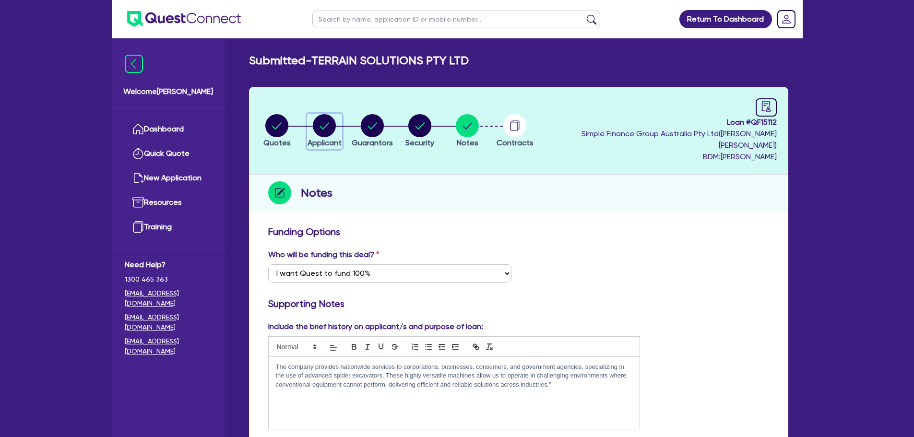
click at [336, 114] on icon "button" at bounding box center [324, 125] width 23 height 23
select select "COMPANY"
select select "BUILDING_CONSTRUCTION"
select select "BUSINESSES_CONSTRUCTION_SERVICES"
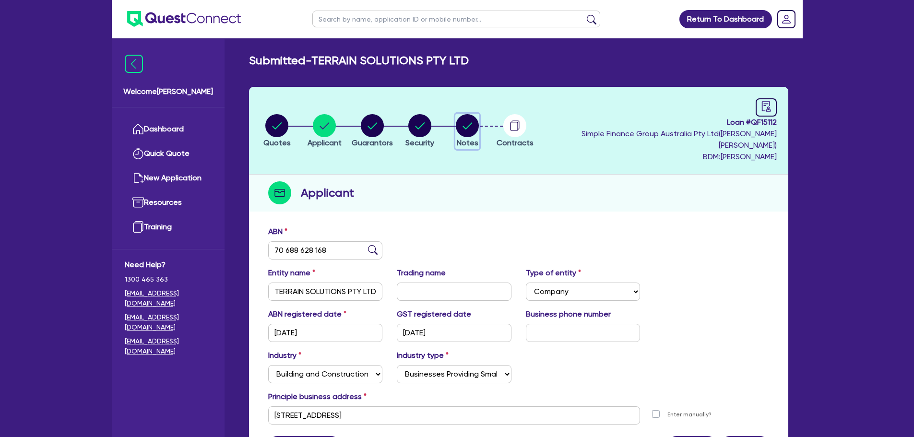
click at [479, 119] on circle "button" at bounding box center [467, 125] width 23 height 23
select select "Quest Finance - Own Book"
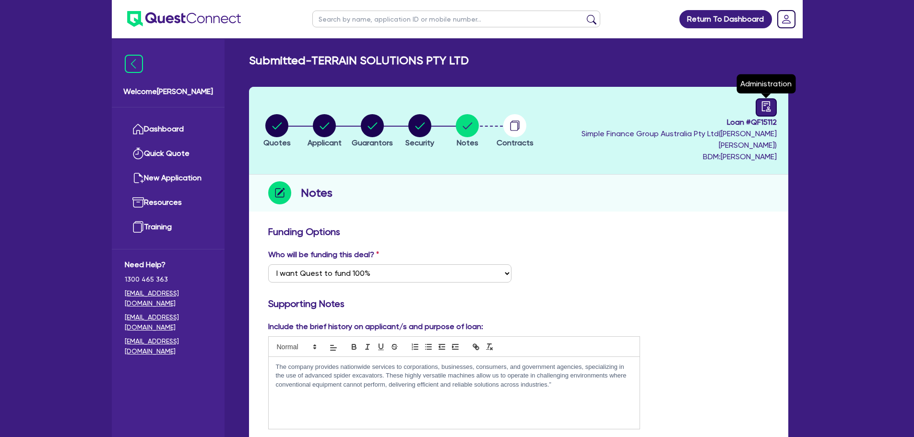
click at [765, 110] on icon "audit" at bounding box center [766, 106] width 11 height 11
select select "SUBMITTED_NEW"
select select "Quest Finance - Own Book"
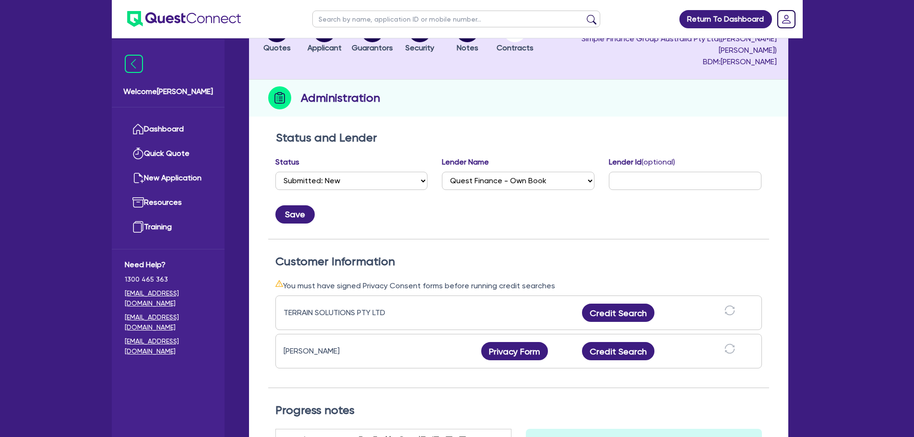
scroll to position [96, 0]
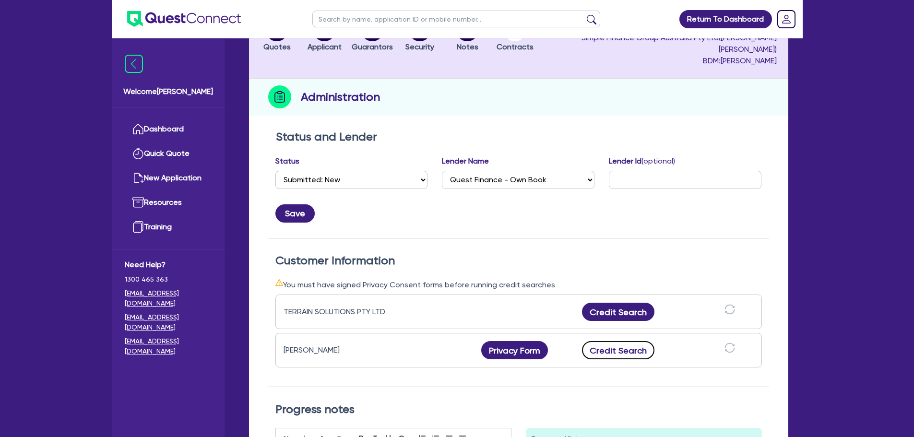
click at [626, 341] on button "Credit Search" at bounding box center [618, 350] width 73 height 18
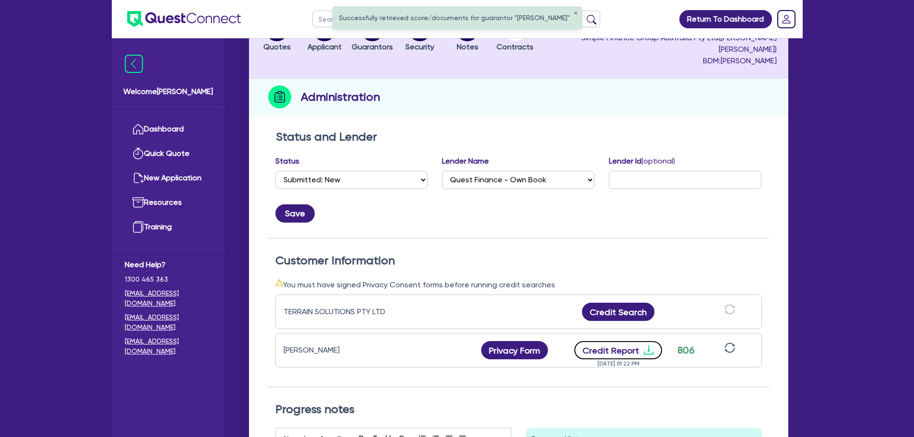
click at [644, 345] on icon "download" at bounding box center [649, 351] width 12 height 12
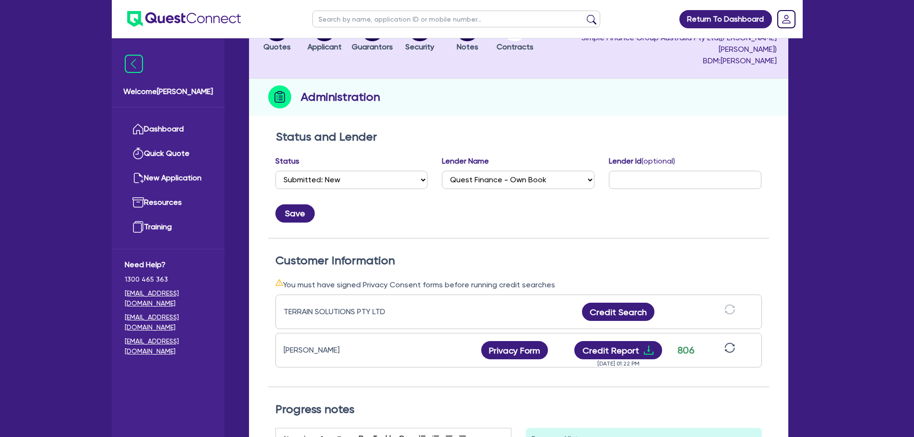
click at [729, 142] on div "Status and Lender Status Select Quoted Drafted: New Drafted: Amended Submitted:…" at bounding box center [518, 184] width 501 height 108
click at [196, 120] on link "Dashboard" at bounding box center [168, 129] width 87 height 24
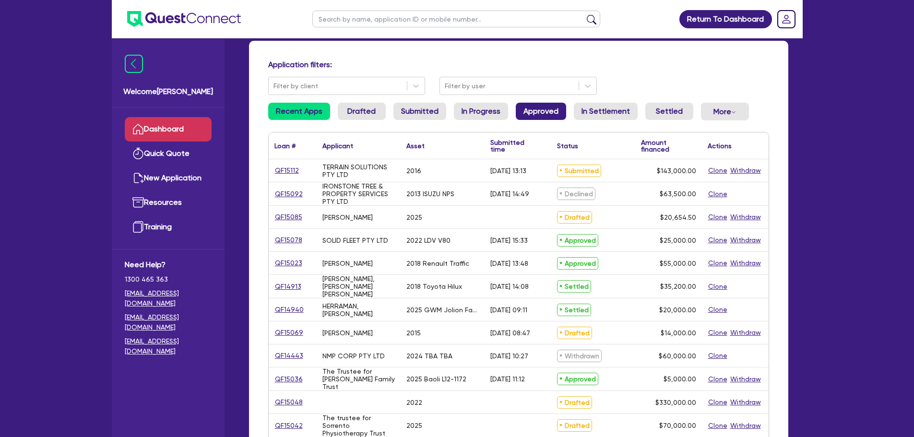
scroll to position [48, 0]
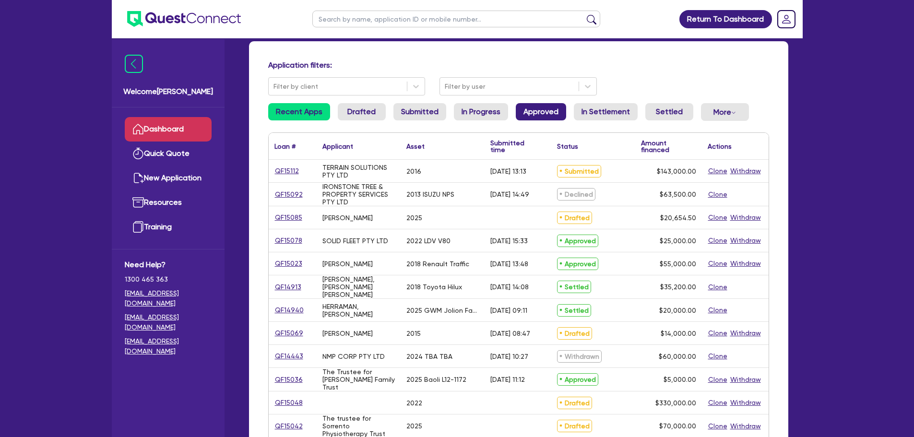
click at [533, 108] on link "Approved" at bounding box center [541, 111] width 50 height 17
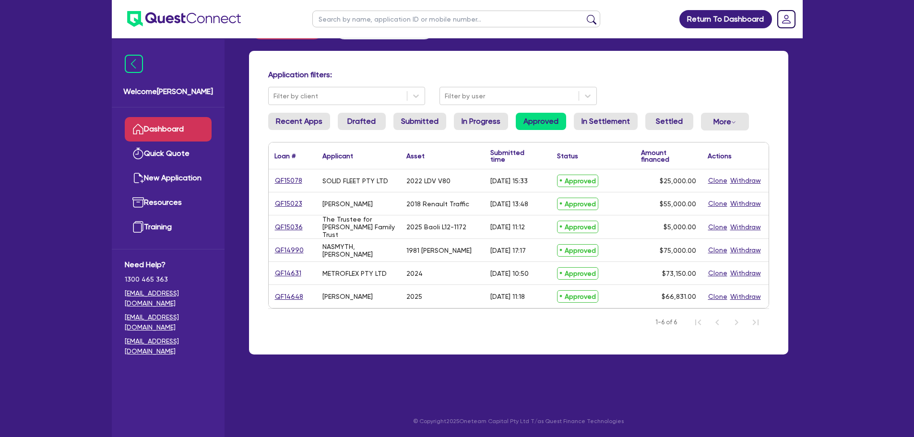
click at [607, 110] on div "Application filters: Filter by client Filter by user Recent Apps Drafted Submit…" at bounding box center [518, 203] width 539 height 304
click at [606, 119] on link "In Settlement" at bounding box center [606, 121] width 64 height 17
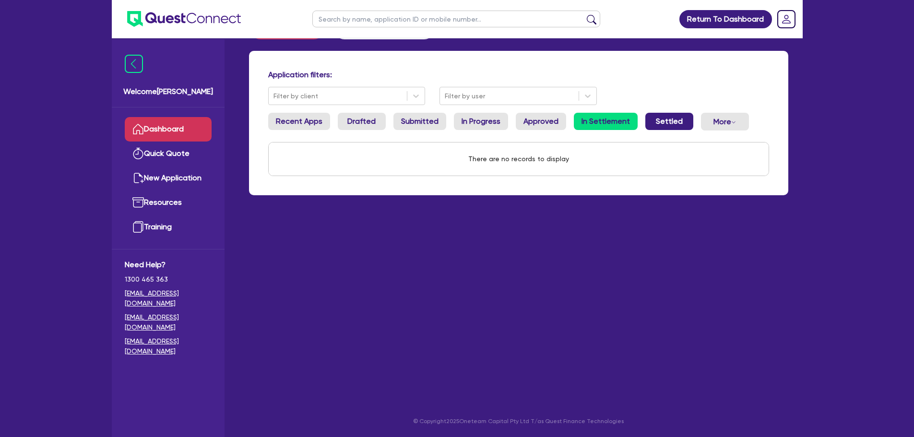
click at [664, 122] on link "Settled" at bounding box center [669, 121] width 48 height 17
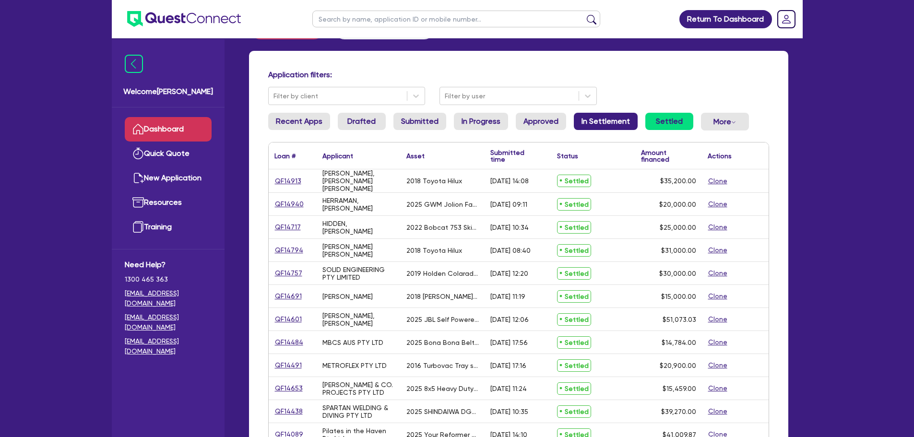
click at [616, 120] on link "In Settlement" at bounding box center [606, 121] width 64 height 17
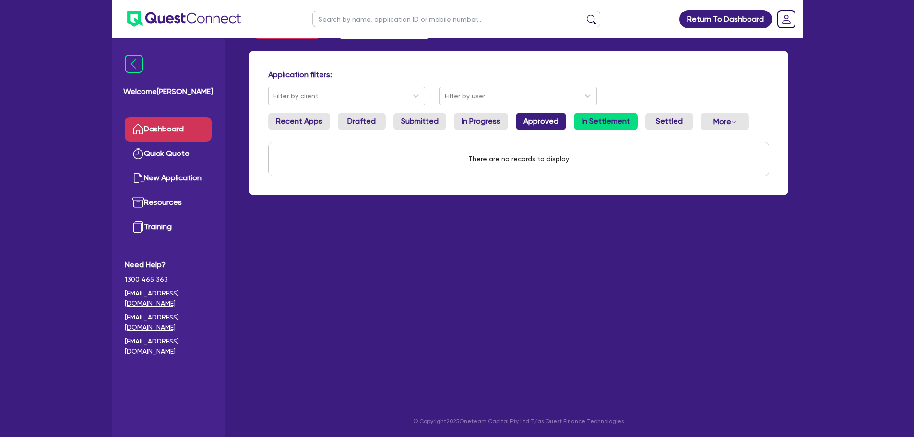
click at [547, 120] on link "Approved" at bounding box center [541, 121] width 50 height 17
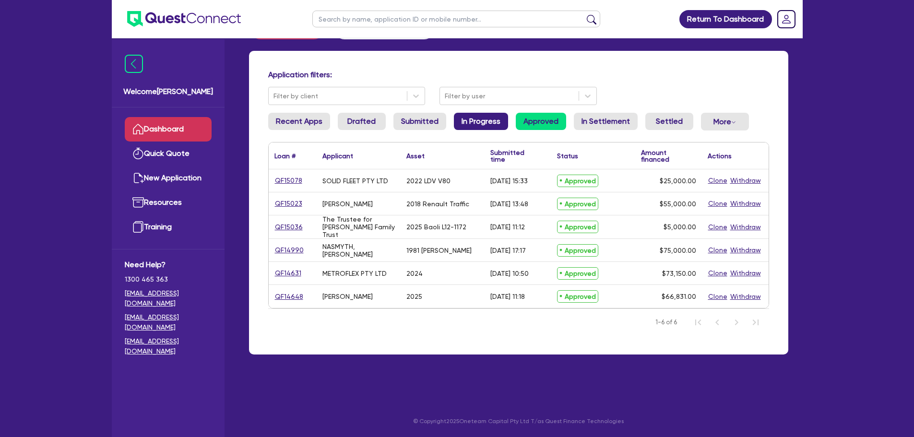
click at [464, 122] on link "In Progress" at bounding box center [481, 121] width 54 height 17
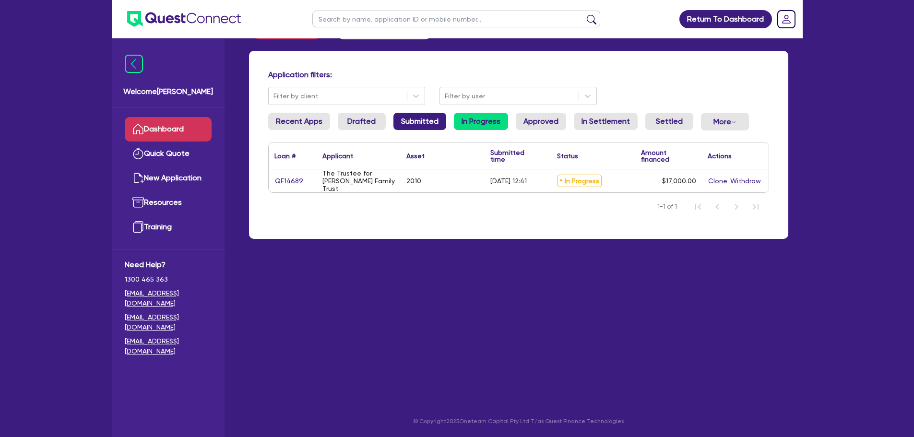
click at [409, 116] on link "Submitted" at bounding box center [419, 121] width 53 height 17
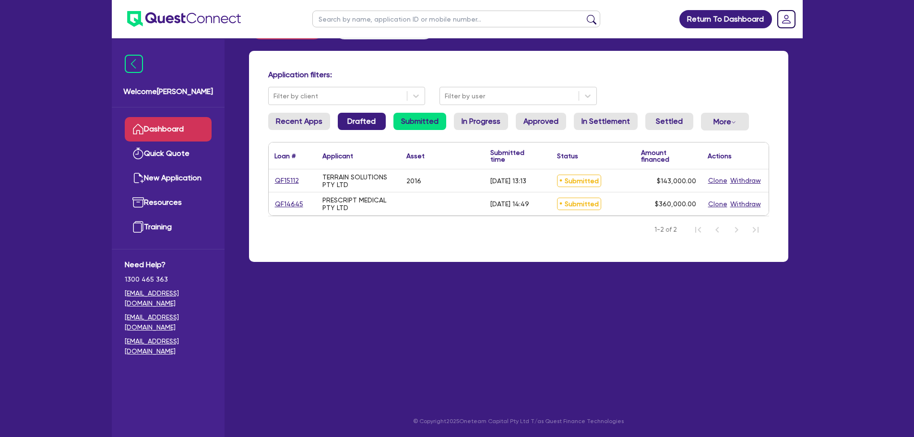
click at [362, 117] on link "Drafted" at bounding box center [362, 121] width 48 height 17
